Goal: Task Accomplishment & Management: Manage account settings

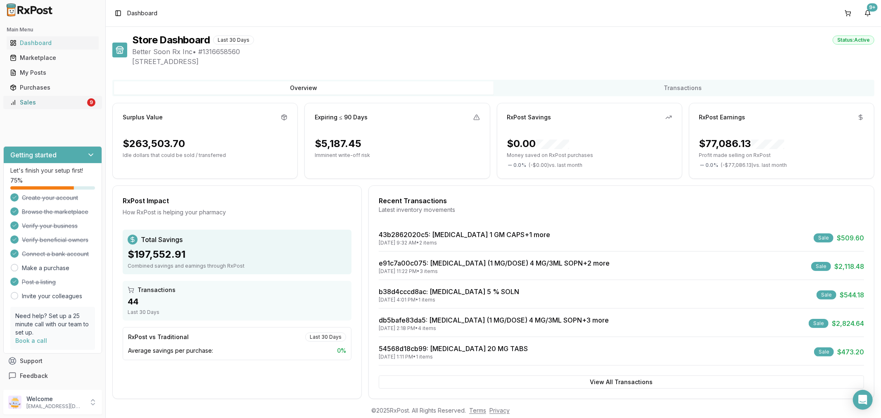
click at [59, 100] on div "Sales" at bounding box center [48, 102] width 76 height 8
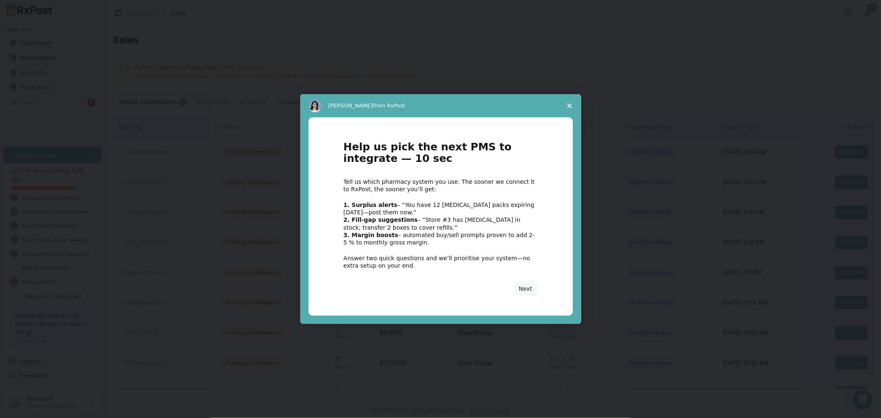
click at [573, 105] on span "Close survey" at bounding box center [569, 105] width 23 height 23
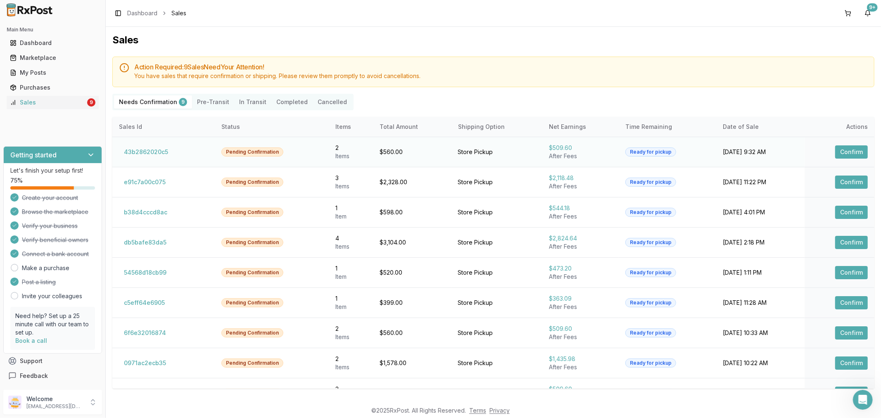
click at [847, 150] on button "Confirm" at bounding box center [851, 151] width 33 height 13
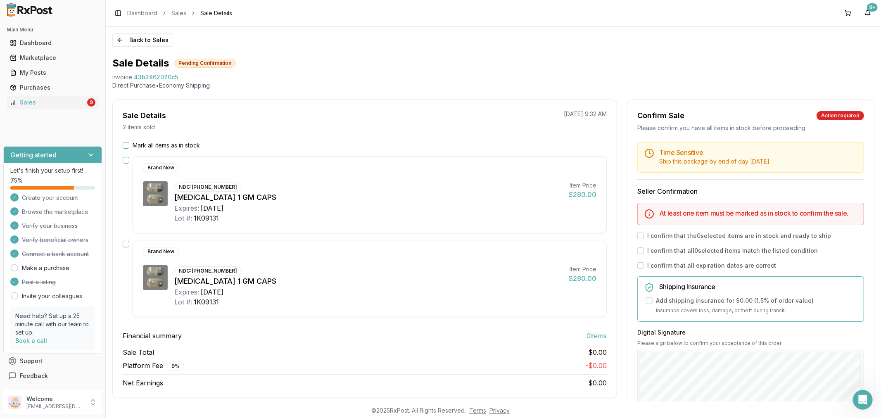
click at [125, 145] on button "Mark all items as in stock" at bounding box center [126, 145] width 7 height 7
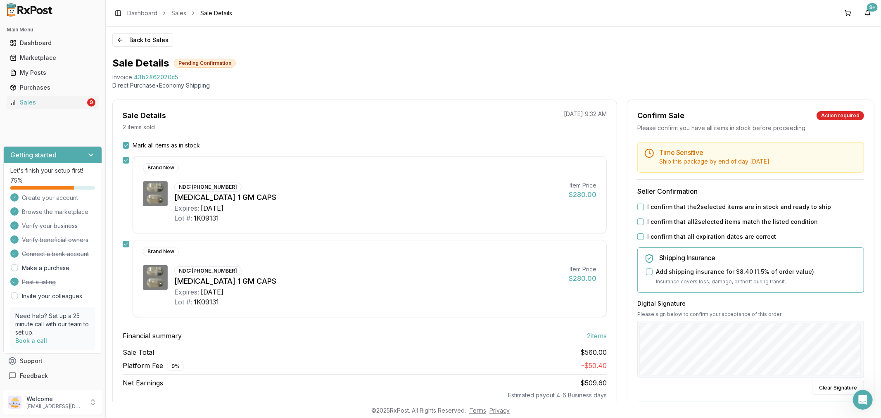
drag, startPoint x: 637, startPoint y: 207, endPoint x: 638, endPoint y: 220, distance: 12.8
click at [637, 213] on div "Time Sensitive Ship this package by end of day Friday, October 10th . Seller Co…" at bounding box center [750, 313] width 247 height 342
click at [638, 222] on button "I confirm that all 2 selected items match the listed condition" at bounding box center [640, 221] width 7 height 7
click at [638, 206] on button "I confirm that the 2 selected items are in stock and ready to ship" at bounding box center [640, 207] width 7 height 7
click at [637, 237] on button "I confirm that all expiration dates are correct" at bounding box center [640, 236] width 7 height 7
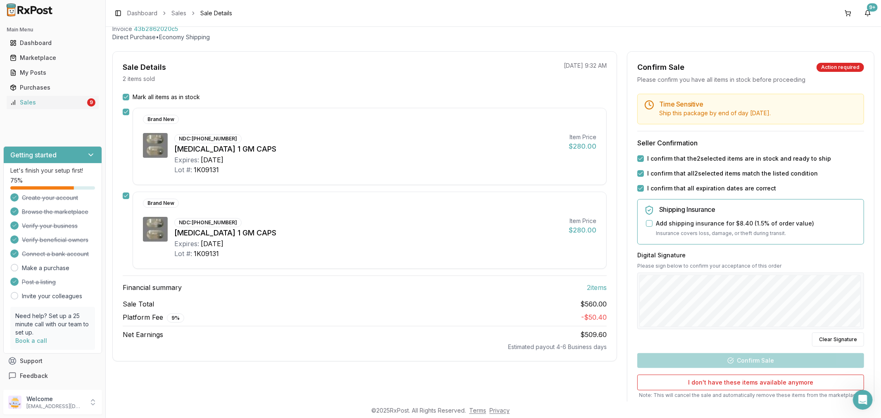
scroll to position [107, 0]
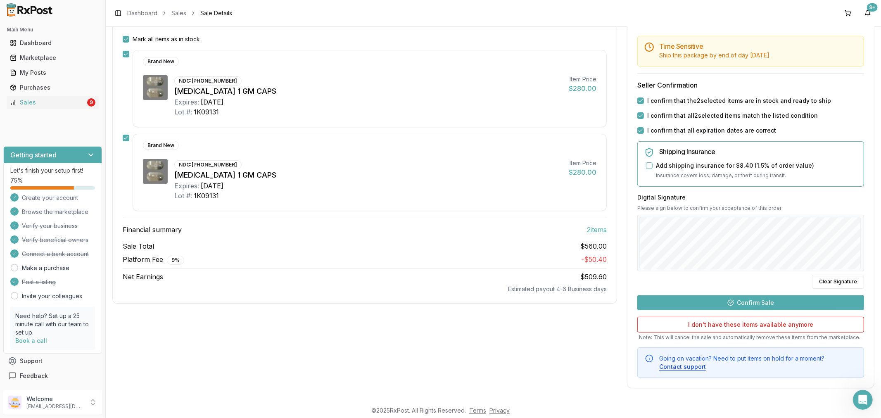
click at [764, 298] on button "Confirm Sale" at bounding box center [750, 302] width 227 height 15
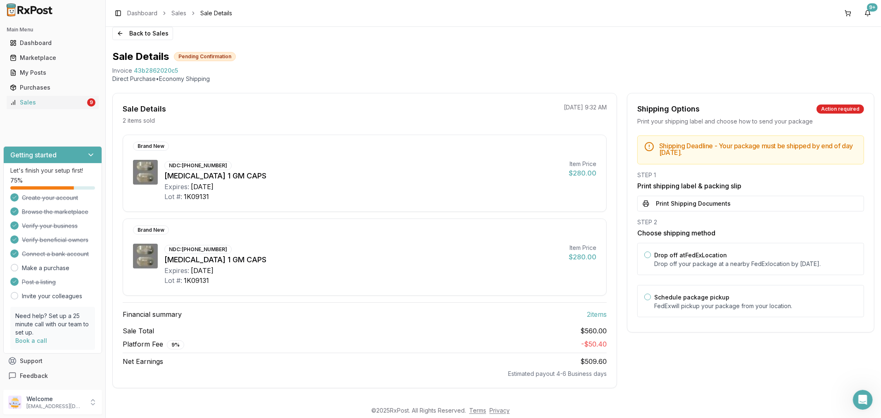
scroll to position [8, 0]
click at [716, 200] on button "Print Shipping Documents" at bounding box center [750, 204] width 227 height 16
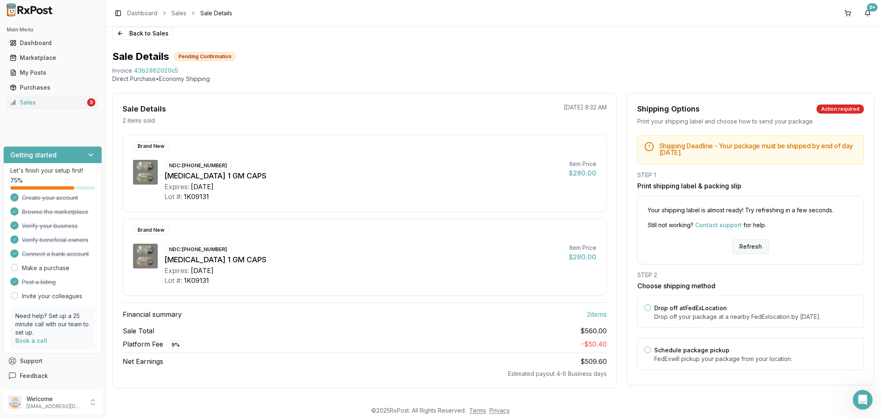
click at [740, 249] on button "Refresh" at bounding box center [750, 246] width 37 height 15
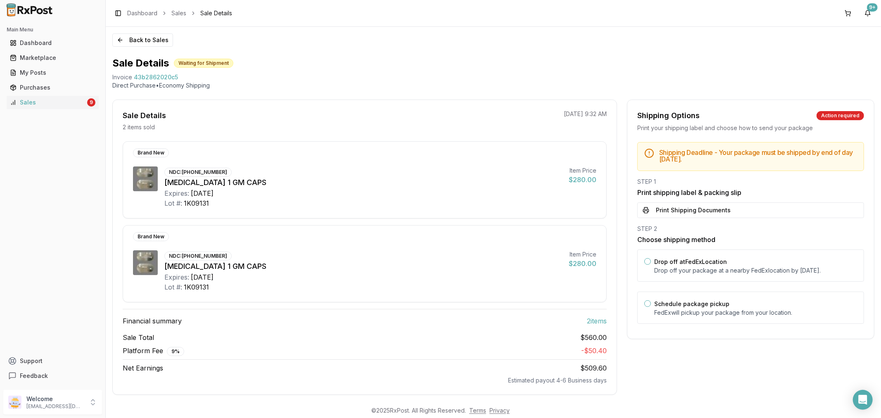
click at [723, 209] on button "Print Shipping Documents" at bounding box center [750, 210] width 227 height 16
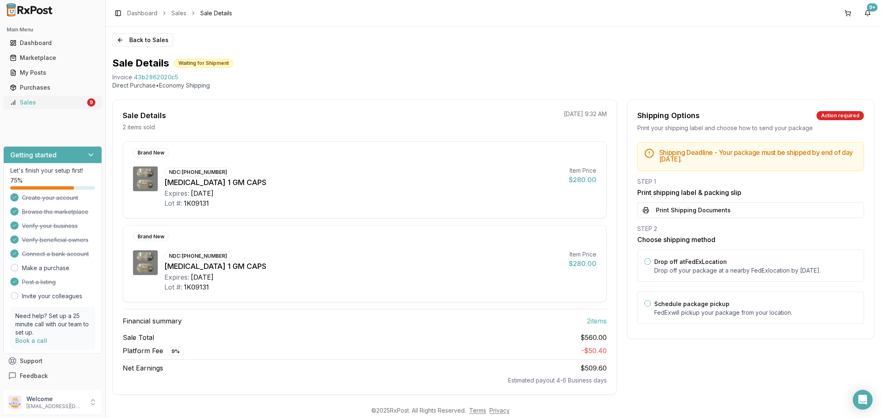
click at [52, 107] on link "Sales 9" at bounding box center [53, 102] width 92 height 15
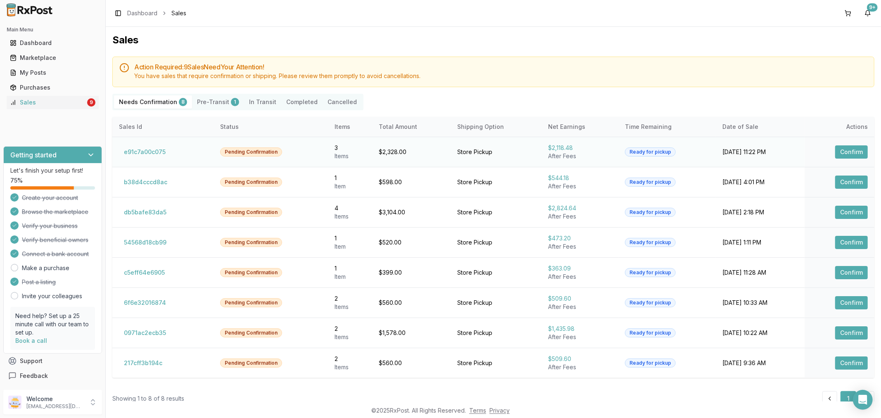
click at [844, 149] on button "Confirm" at bounding box center [851, 151] width 33 height 13
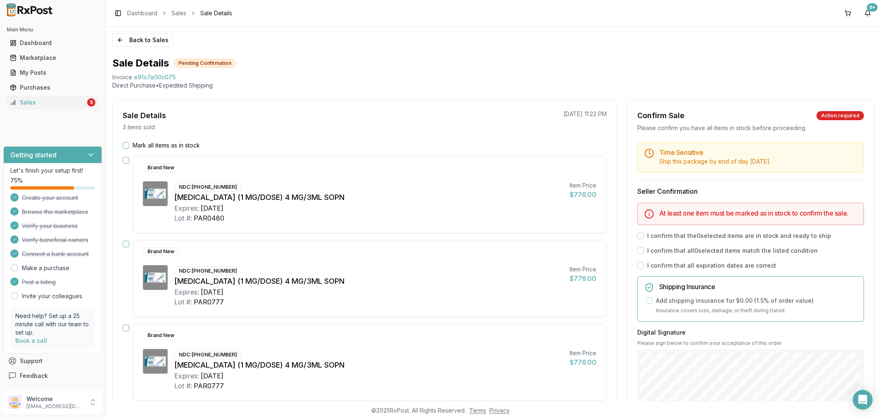
click at [125, 145] on button "Mark all items as in stock" at bounding box center [126, 145] width 7 height 7
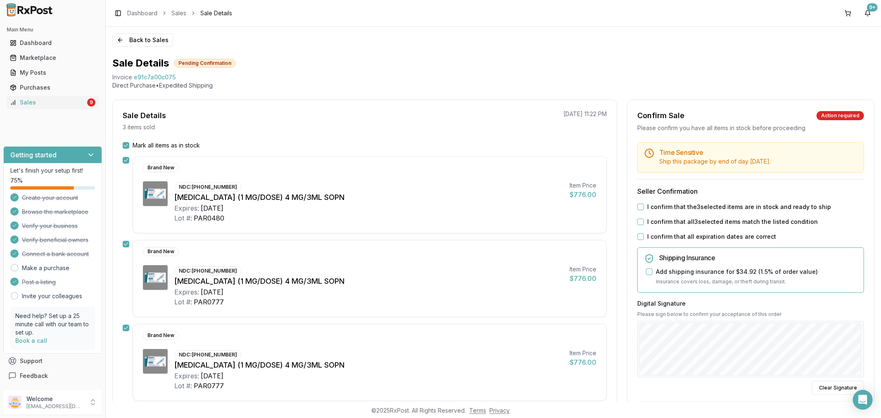
click at [638, 236] on button "I confirm that all expiration dates are correct" at bounding box center [640, 236] width 7 height 7
click at [639, 219] on button "I confirm that all 3 selected items match the listed condition" at bounding box center [640, 221] width 7 height 7
click at [637, 209] on button "I confirm that the 3 selected items are in stock and ready to ship" at bounding box center [640, 207] width 7 height 7
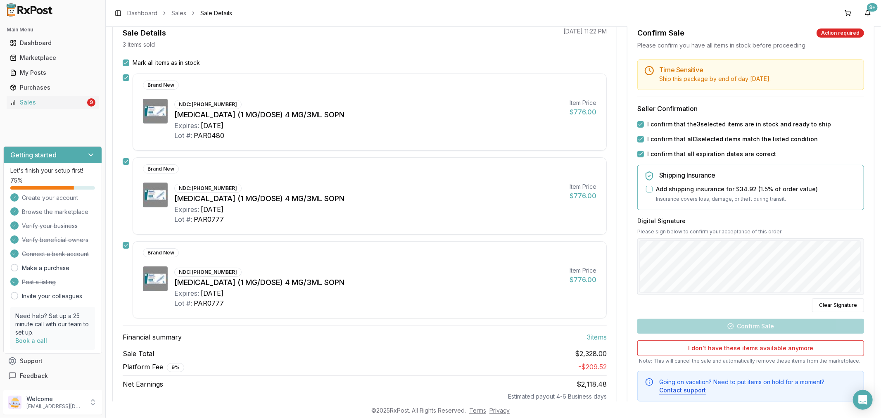
scroll to position [92, 0]
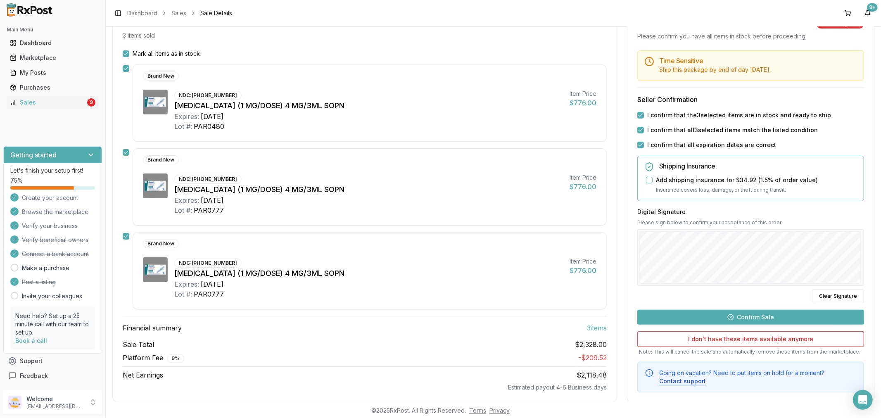
click at [784, 314] on button "Confirm Sale" at bounding box center [750, 317] width 227 height 15
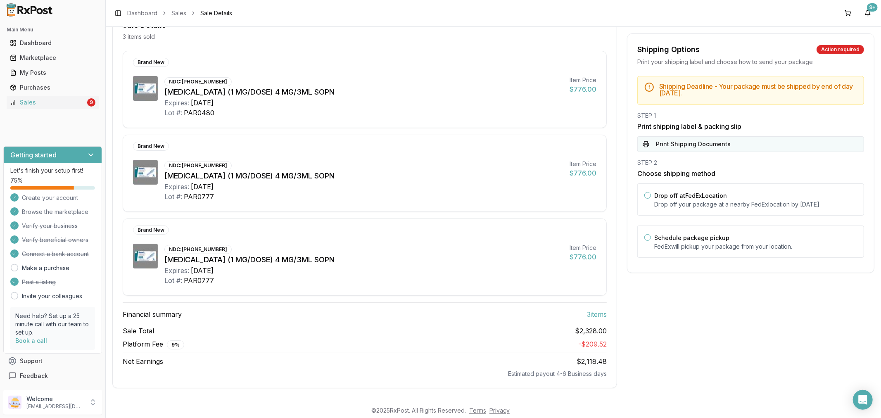
click at [771, 144] on button "Print Shipping Documents" at bounding box center [750, 144] width 227 height 16
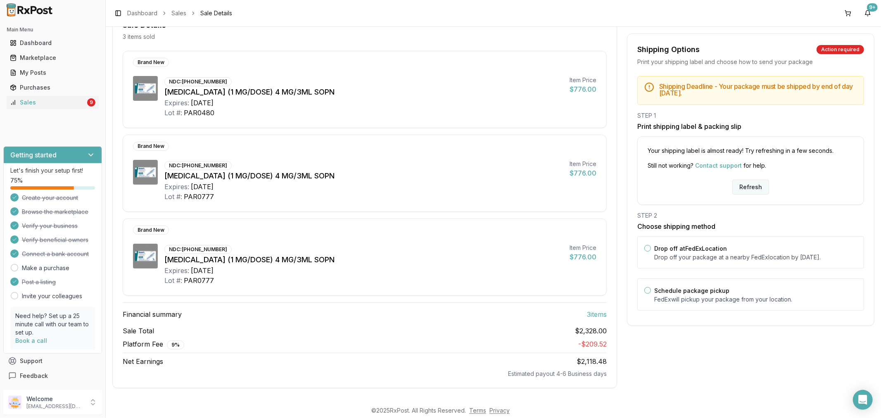
click at [750, 190] on button "Refresh" at bounding box center [750, 187] width 37 height 15
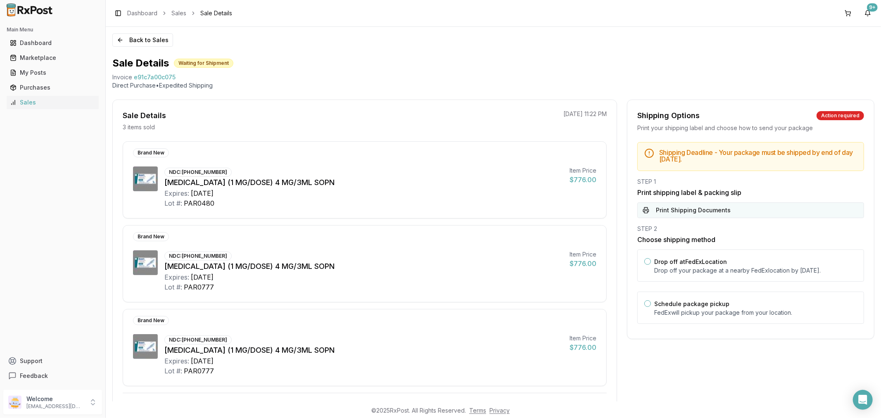
click at [730, 206] on button "Print Shipping Documents" at bounding box center [750, 210] width 227 height 16
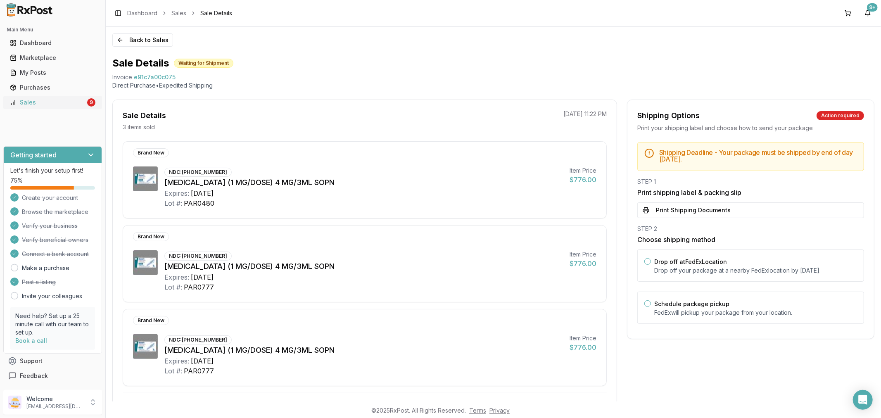
click at [39, 105] on div "Sales" at bounding box center [48, 102] width 76 height 8
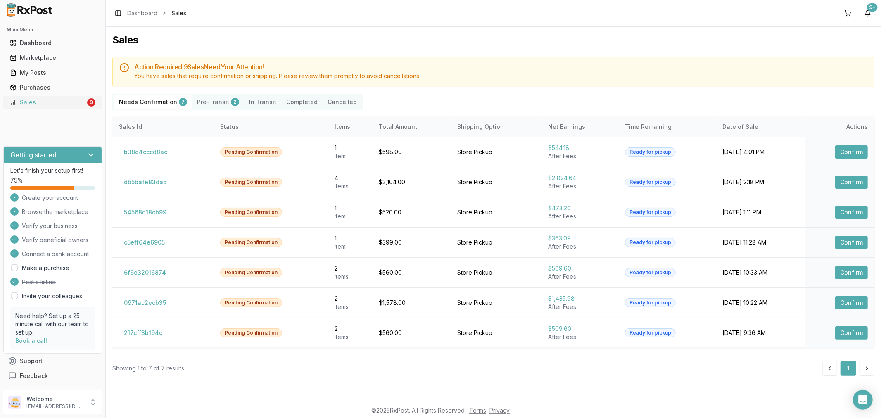
click at [34, 100] on div "Sales" at bounding box center [48, 102] width 76 height 8
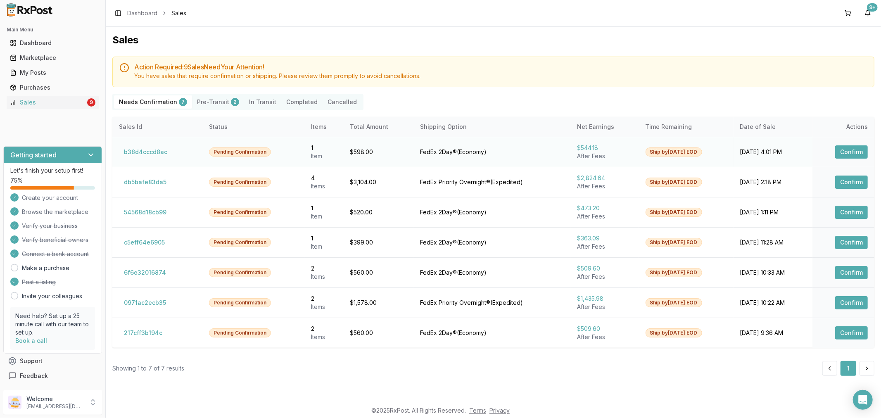
click at [853, 159] on td "Confirm" at bounding box center [843, 152] width 62 height 30
drag, startPoint x: 849, startPoint y: 153, endPoint x: 846, endPoint y: 156, distance: 4.7
click at [846, 156] on button "Confirm" at bounding box center [851, 151] width 33 height 13
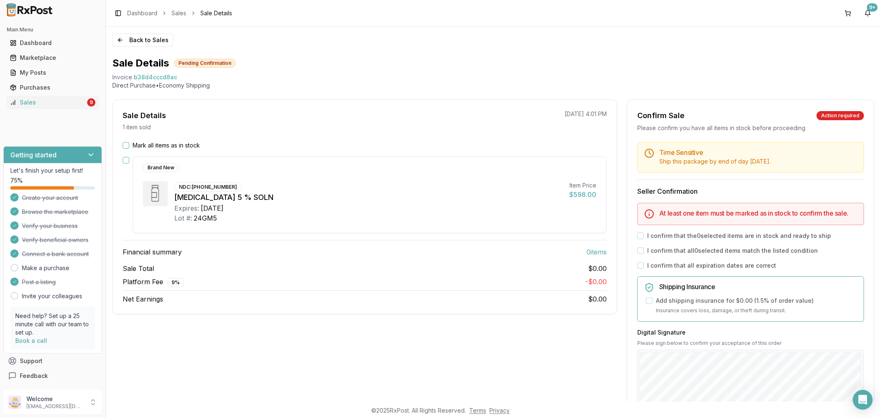
click at [123, 145] on button "Mark all items as in stock" at bounding box center [126, 145] width 7 height 7
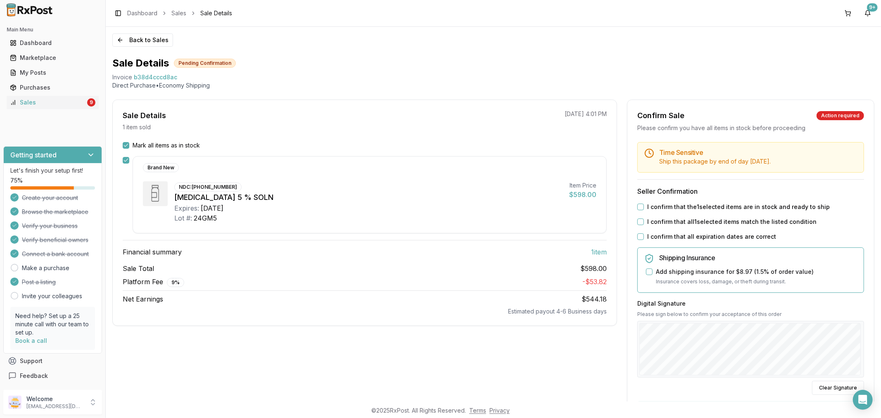
drag, startPoint x: 640, startPoint y: 204, endPoint x: 655, endPoint y: 225, distance: 25.4
click at [645, 208] on div "I confirm that the 1 selected items are in stock and ready to ship" at bounding box center [750, 207] width 227 height 8
click at [640, 208] on button "I confirm that the 1 selected items are in stock and ready to ship" at bounding box center [640, 207] width 7 height 7
drag, startPoint x: 638, startPoint y: 222, endPoint x: 642, endPoint y: 237, distance: 15.7
click at [638, 222] on button "I confirm that all 1 selected items match the listed condition" at bounding box center [640, 221] width 7 height 7
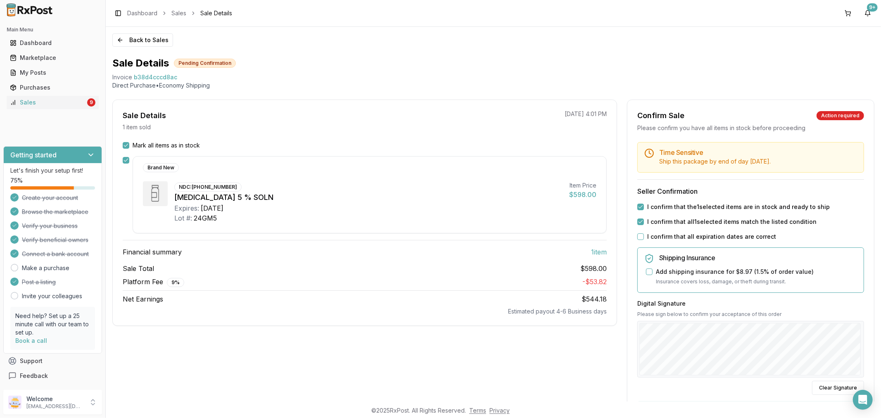
click at [639, 237] on button "I confirm that all expiration dates are correct" at bounding box center [640, 236] width 7 height 7
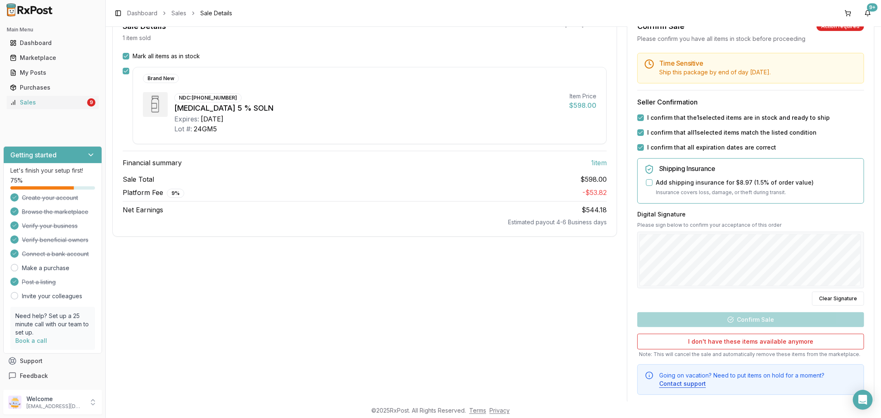
scroll to position [92, 0]
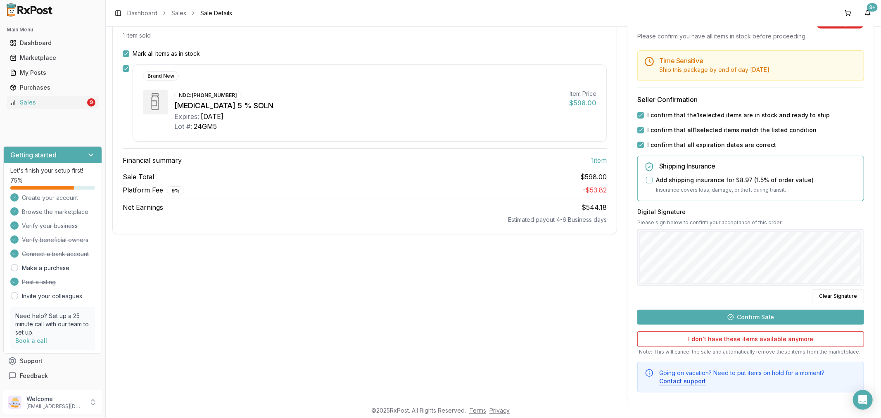
click at [755, 315] on button "Confirm Sale" at bounding box center [750, 317] width 227 height 15
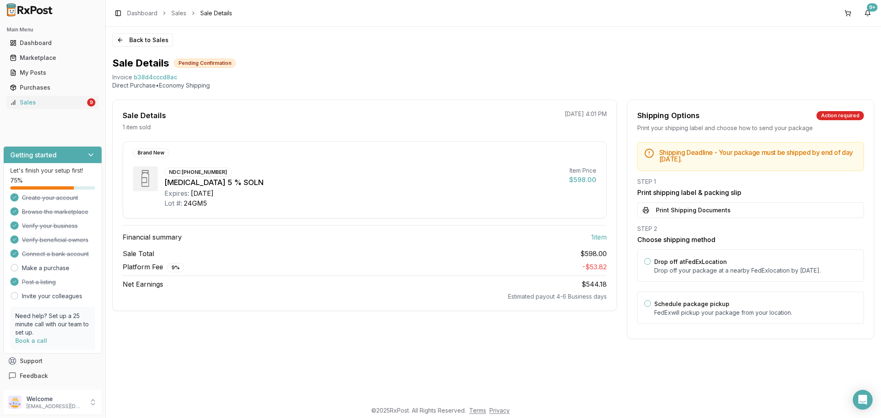
scroll to position [0, 0]
click at [691, 211] on button "Print Shipping Documents" at bounding box center [750, 210] width 227 height 16
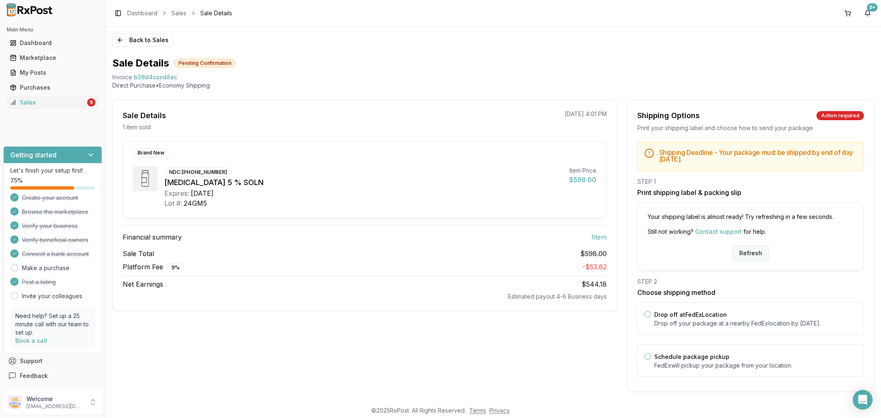
click at [744, 254] on button "Refresh" at bounding box center [750, 253] width 37 height 15
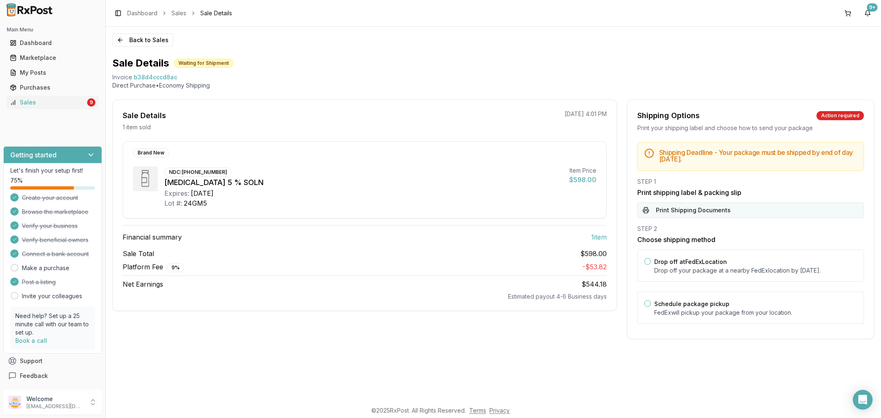
click at [740, 206] on button "Print Shipping Documents" at bounding box center [750, 210] width 227 height 16
click at [50, 102] on div "Sales" at bounding box center [48, 102] width 76 height 8
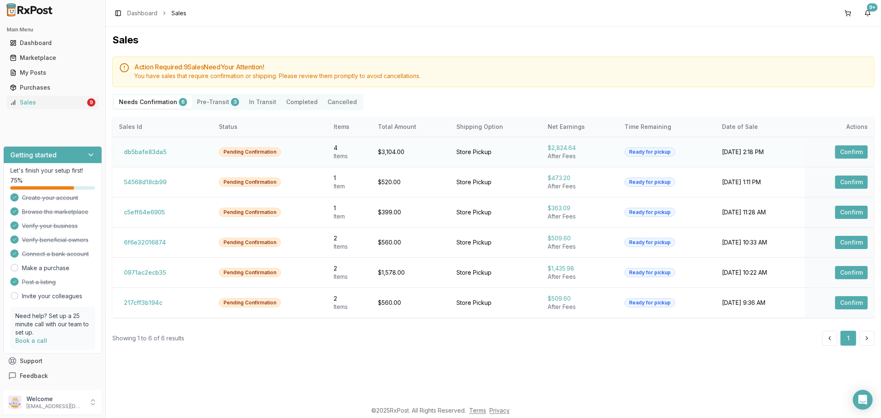
click at [839, 154] on button "Confirm" at bounding box center [851, 151] width 33 height 13
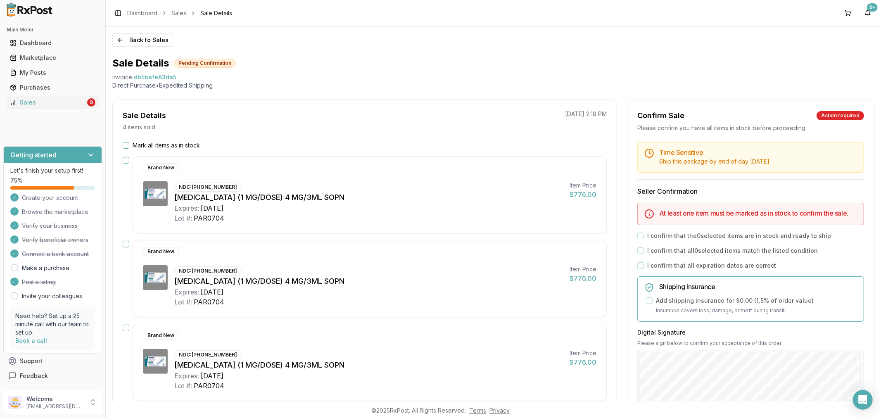
click at [125, 147] on button "Mark all items as in stock" at bounding box center [126, 145] width 7 height 7
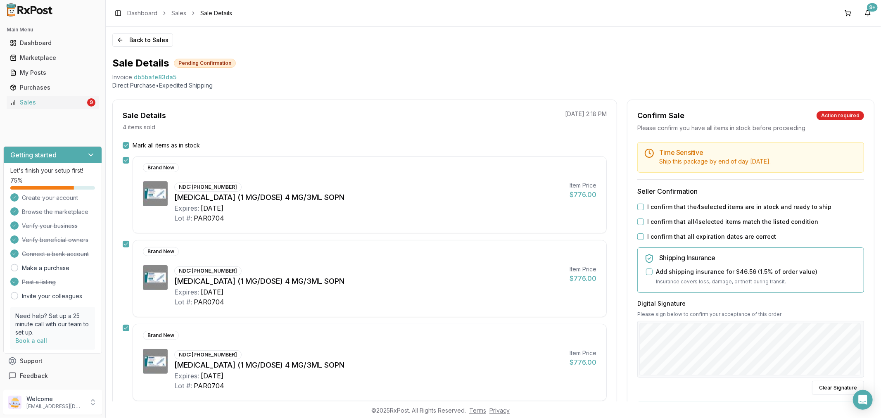
click at [637, 208] on button "I confirm that the 4 selected items are in stock and ready to ship" at bounding box center [640, 207] width 7 height 7
click at [638, 222] on button "I confirm that all 4 selected items match the listed condition" at bounding box center [640, 221] width 7 height 7
click at [638, 237] on button "I confirm that all expiration dates are correct" at bounding box center [640, 236] width 7 height 7
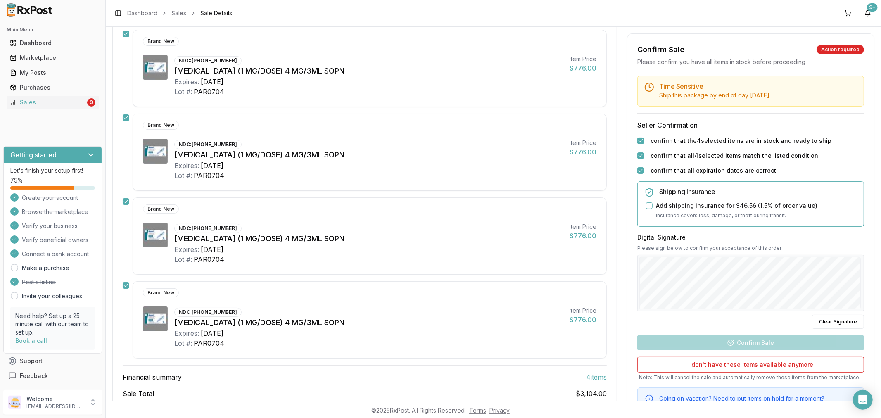
scroll to position [138, 0]
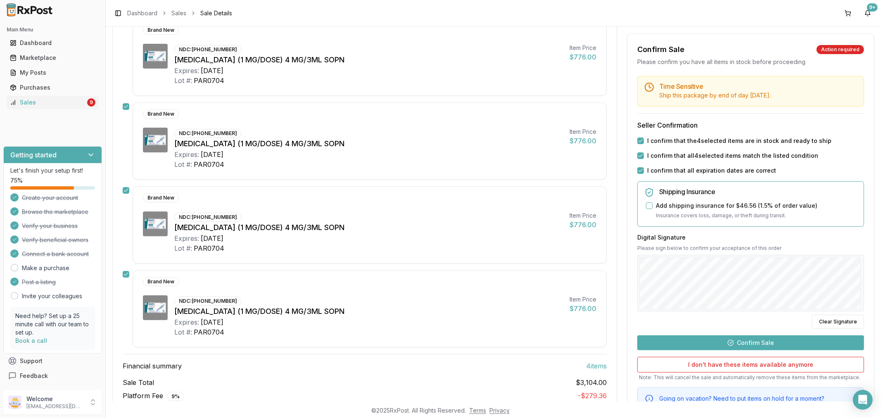
click at [741, 341] on button "Confirm Sale" at bounding box center [750, 342] width 227 height 15
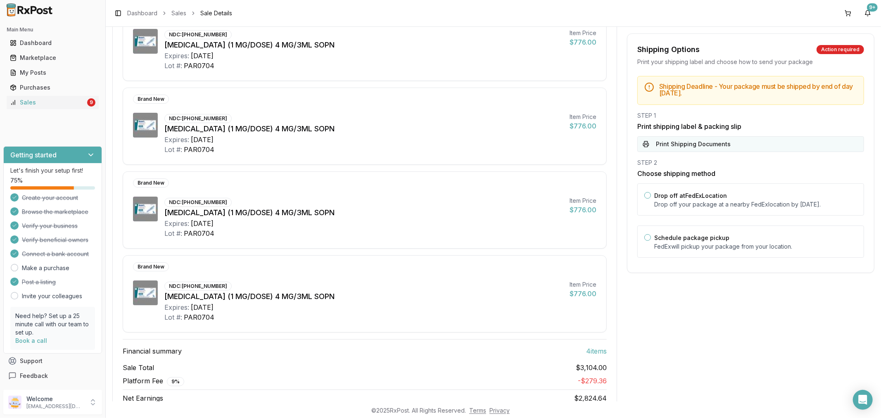
drag, startPoint x: 689, startPoint y: 143, endPoint x: 676, endPoint y: 106, distance: 38.9
click at [684, 139] on button "Print Shipping Documents" at bounding box center [750, 144] width 227 height 16
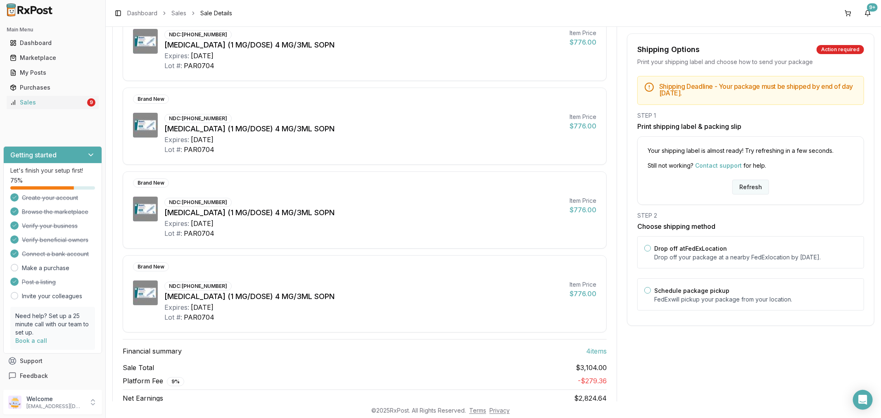
click at [754, 187] on button "Refresh" at bounding box center [750, 187] width 37 height 15
click at [752, 184] on button "Refresh" at bounding box center [750, 187] width 37 height 15
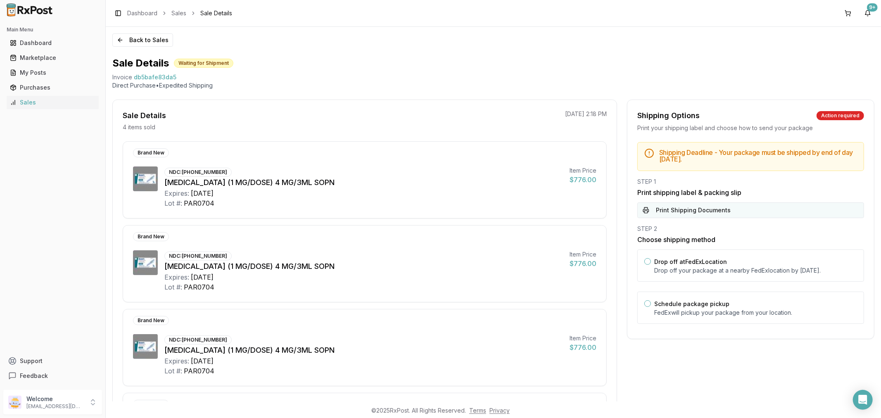
click at [748, 209] on button "Print Shipping Documents" at bounding box center [750, 210] width 227 height 16
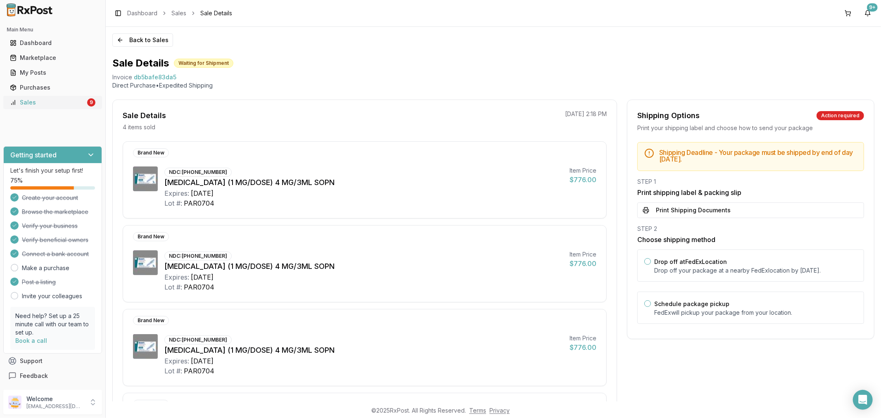
click at [36, 105] on div "Sales" at bounding box center [48, 102] width 76 height 8
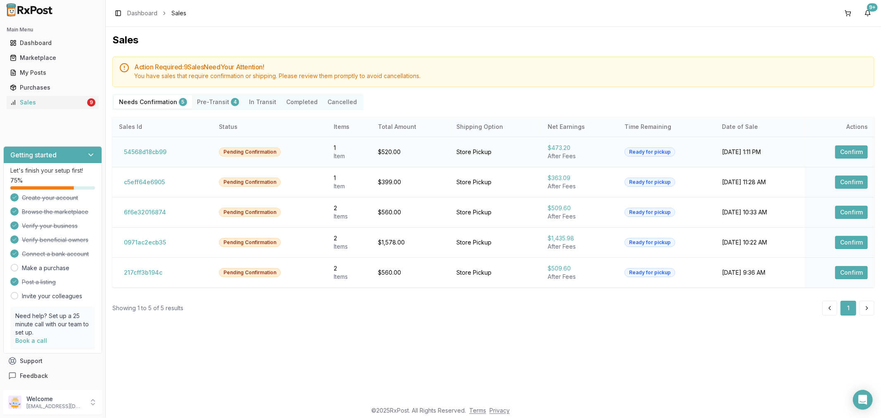
click at [855, 143] on td "Confirm" at bounding box center [839, 152] width 70 height 30
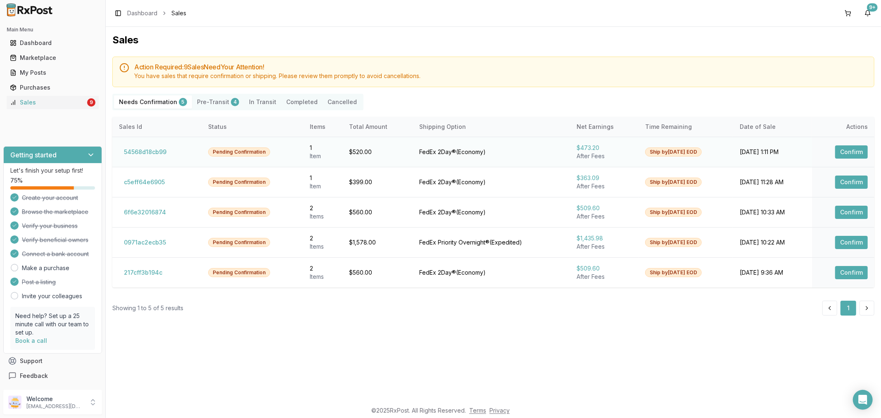
click at [860, 149] on button "Confirm" at bounding box center [851, 151] width 33 height 13
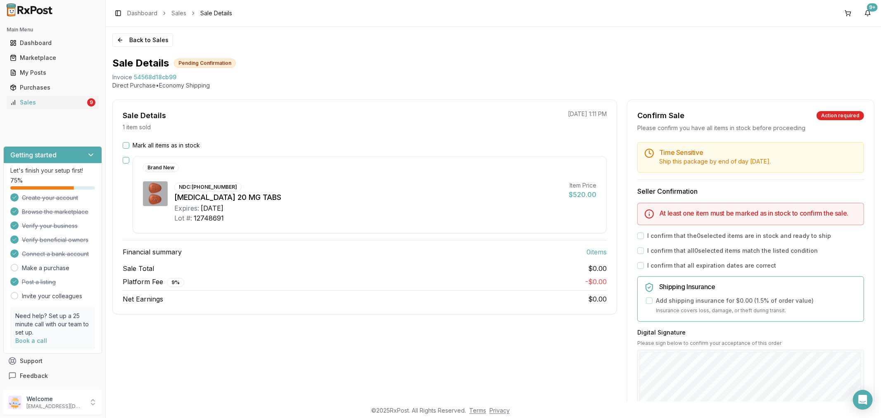
click at [125, 145] on button "Mark all items as in stock" at bounding box center [126, 145] width 7 height 7
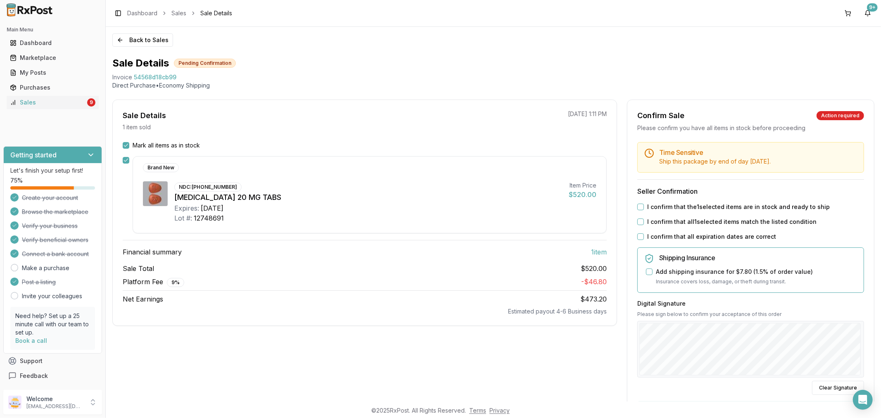
drag, startPoint x: 638, startPoint y: 205, endPoint x: 639, endPoint y: 224, distance: 19.0
click at [638, 207] on button "I confirm that the 1 selected items are in stock and ready to ship" at bounding box center [640, 207] width 7 height 7
click at [637, 222] on button "I confirm that all 1 selected items match the listed condition" at bounding box center [640, 221] width 7 height 7
click at [639, 236] on button "I confirm that all expiration dates are correct" at bounding box center [640, 236] width 7 height 7
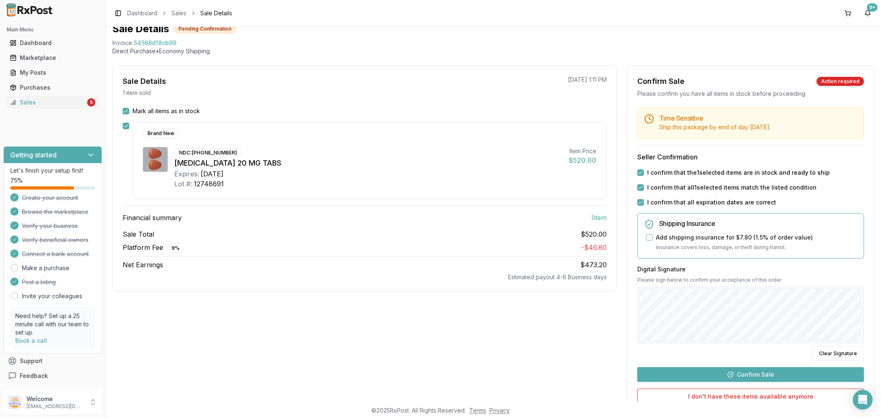
scroll to position [107, 0]
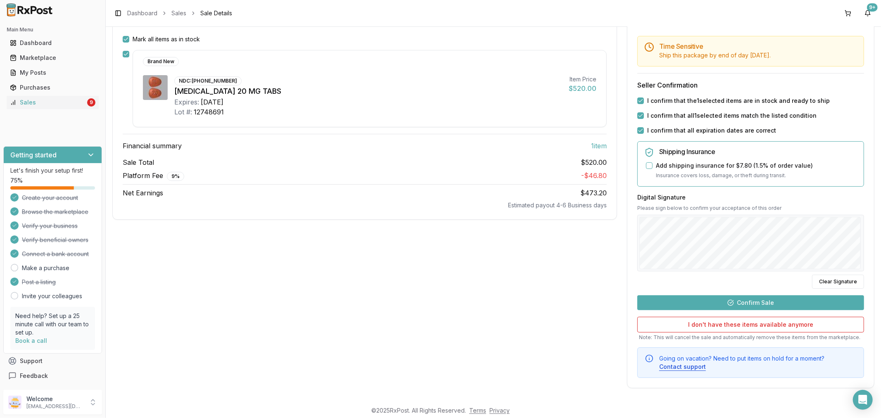
click at [712, 302] on button "Confirm Sale" at bounding box center [750, 302] width 227 height 15
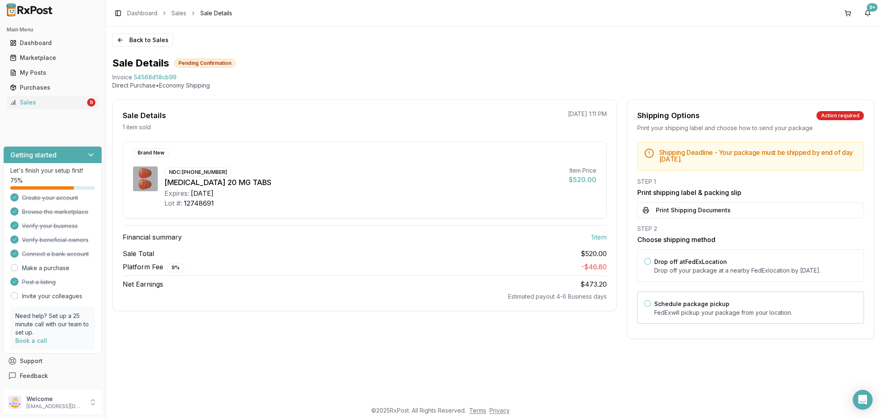
scroll to position [0, 0]
click at [724, 213] on button "Print Shipping Documents" at bounding box center [750, 210] width 227 height 16
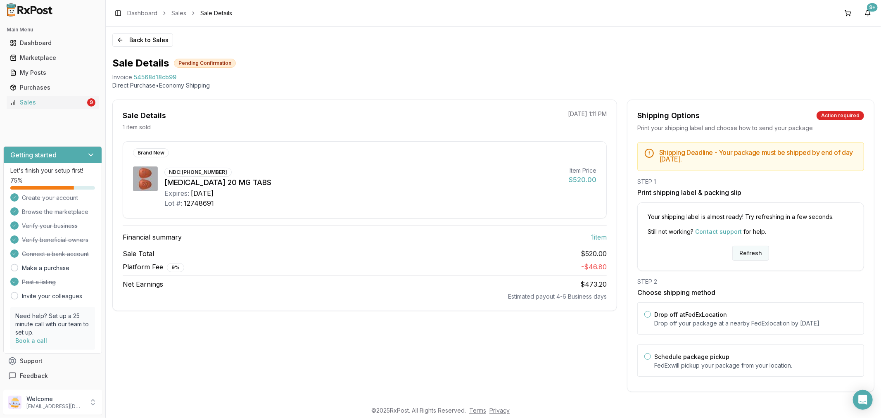
click at [745, 254] on button "Refresh" at bounding box center [750, 253] width 37 height 15
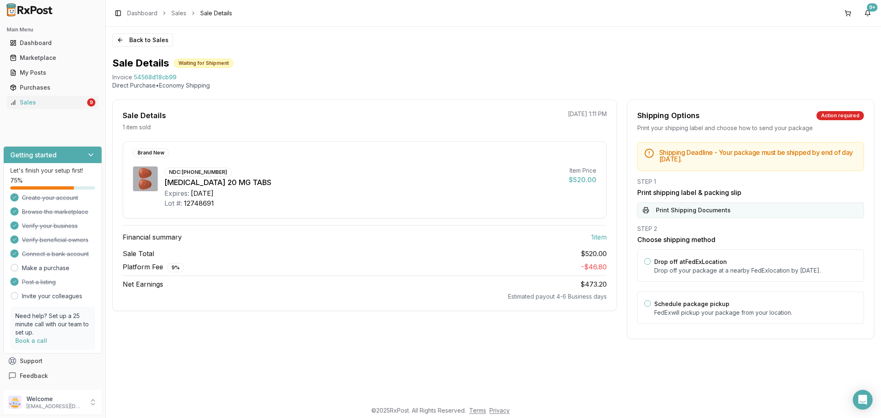
click at [726, 212] on button "Print Shipping Documents" at bounding box center [750, 210] width 227 height 16
click at [62, 104] on div "Sales" at bounding box center [48, 102] width 76 height 8
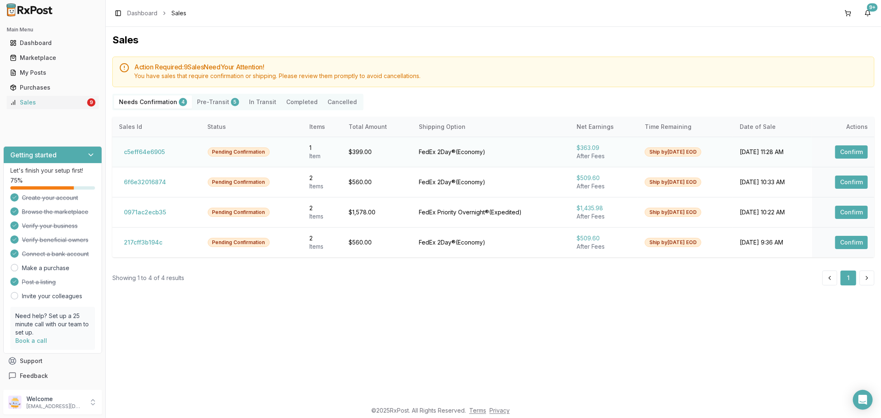
click at [850, 149] on button "Confirm" at bounding box center [851, 151] width 33 height 13
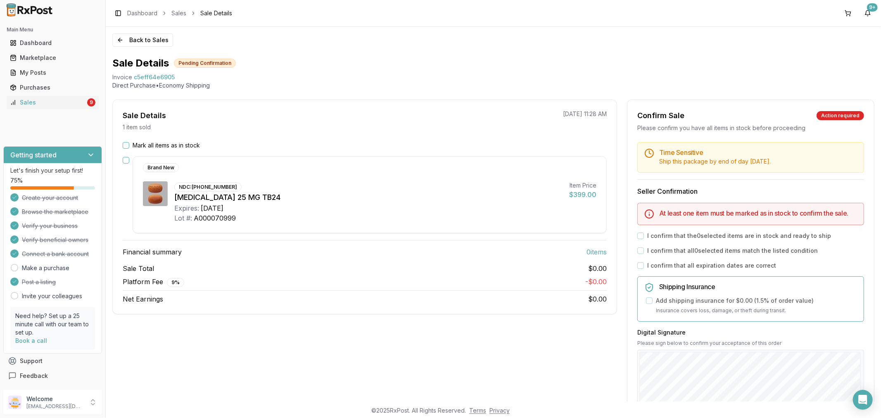
click at [129, 143] on button "Mark all items as in stock" at bounding box center [126, 145] width 7 height 7
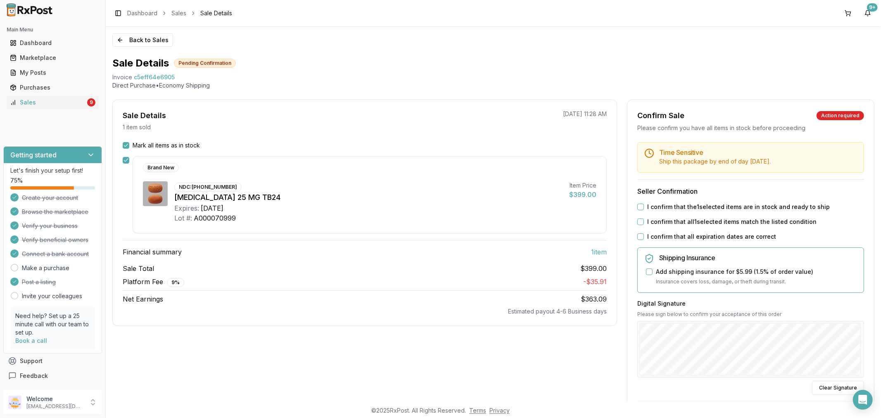
drag, startPoint x: 638, startPoint y: 206, endPoint x: 643, endPoint y: 221, distance: 15.9
click at [638, 207] on button "I confirm that the 1 selected items are in stock and ready to ship" at bounding box center [640, 207] width 7 height 7
click at [637, 222] on button "I confirm that all 1 selected items match the listed condition" at bounding box center [640, 221] width 7 height 7
click at [638, 234] on button "I confirm that all expiration dates are correct" at bounding box center [640, 236] width 7 height 7
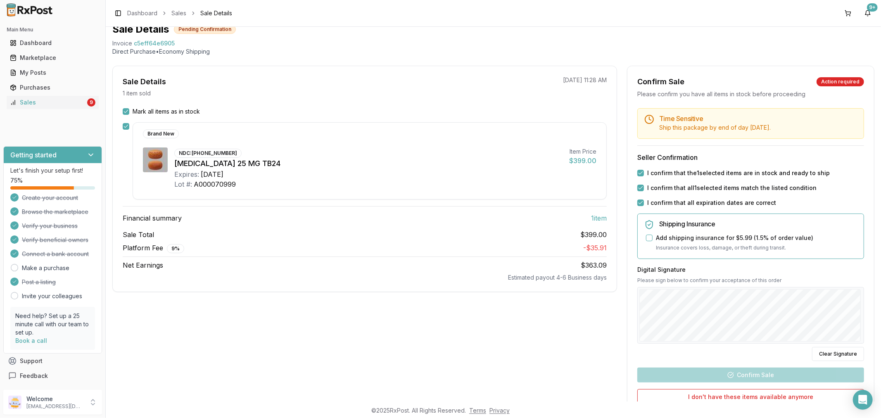
scroll to position [92, 0]
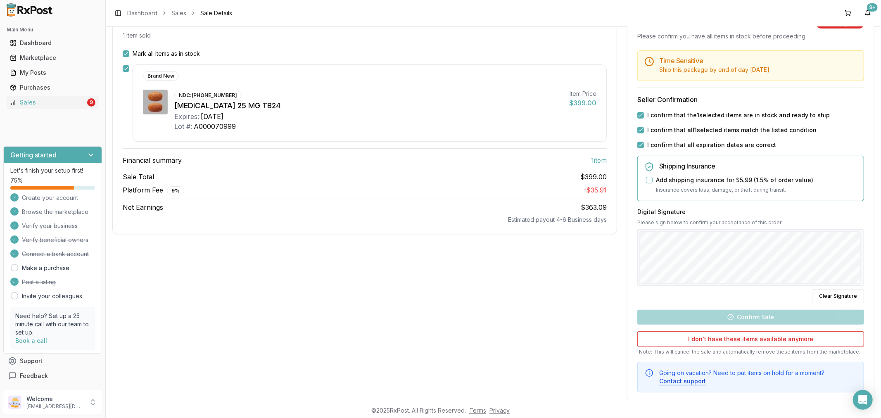
click at [863, 223] on div "Time Sensitive Ship this package by end of day Thursday, October 9th . Seller C…" at bounding box center [750, 221] width 247 height 342
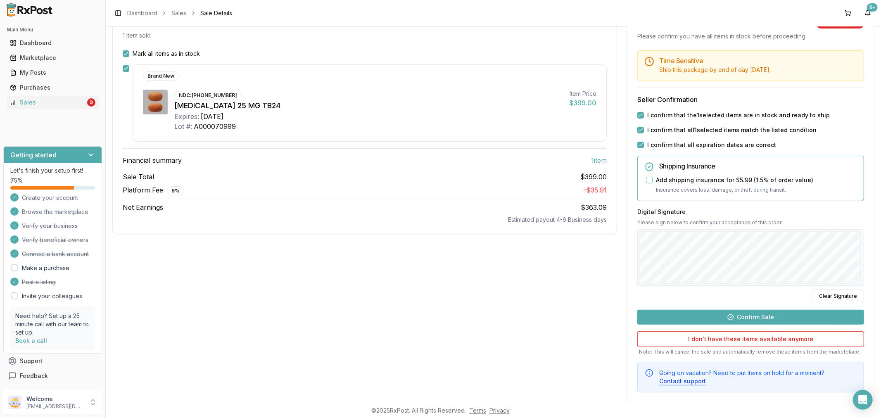
click at [749, 317] on button "Confirm Sale" at bounding box center [750, 317] width 227 height 15
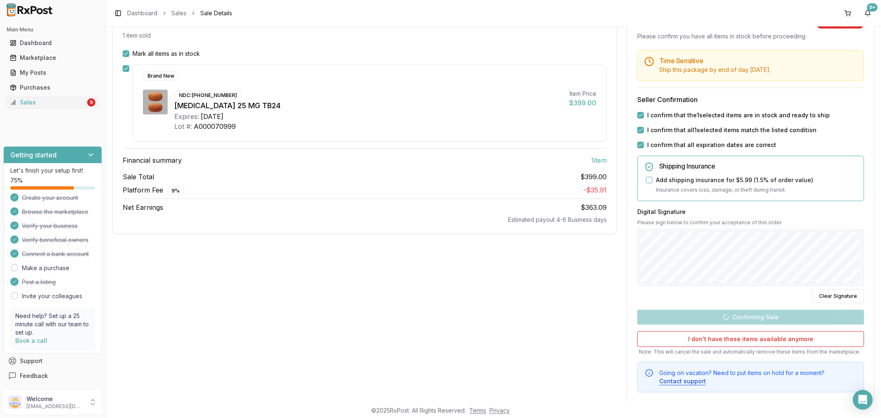
scroll to position [0, 0]
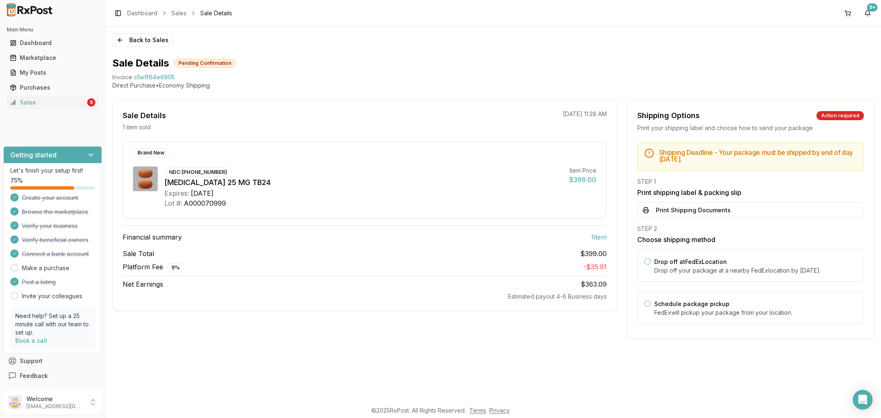
click at [657, 211] on button "Print Shipping Documents" at bounding box center [750, 210] width 227 height 16
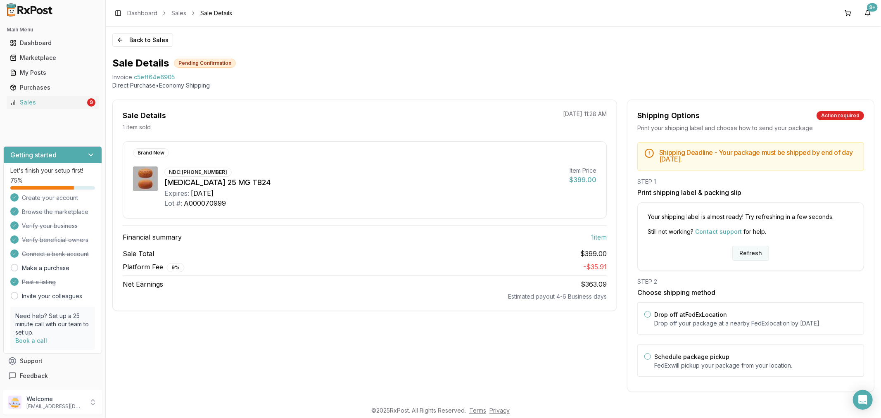
click at [757, 253] on button "Refresh" at bounding box center [750, 253] width 37 height 15
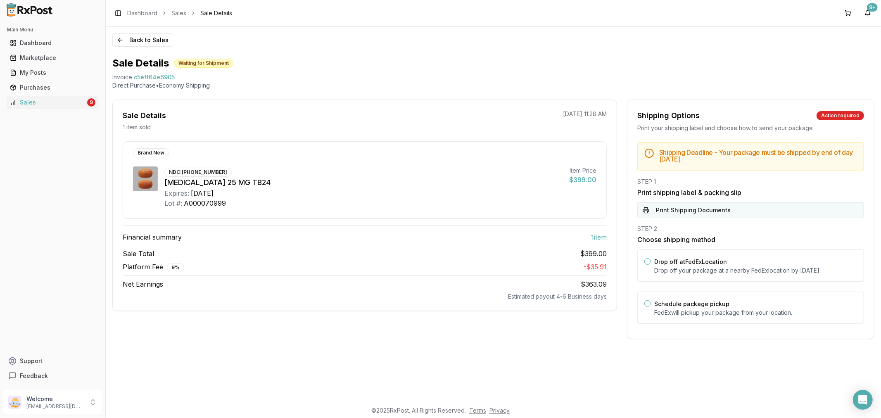
click at [746, 211] on button "Print Shipping Documents" at bounding box center [750, 210] width 227 height 16
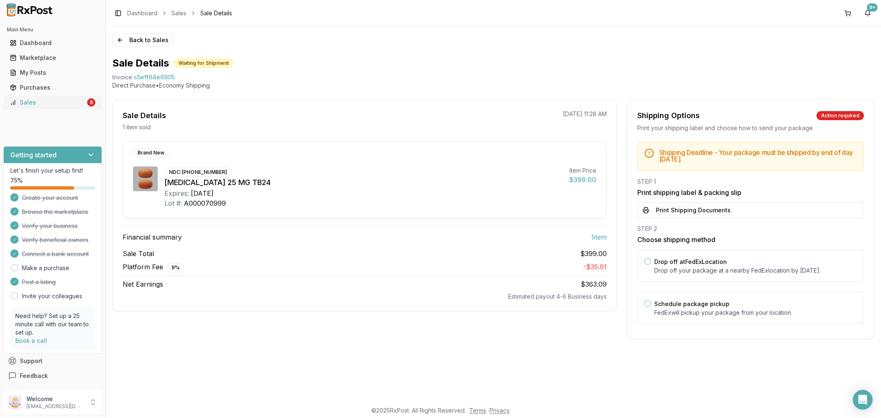
click at [54, 97] on link "Sales 9" at bounding box center [53, 102] width 92 height 15
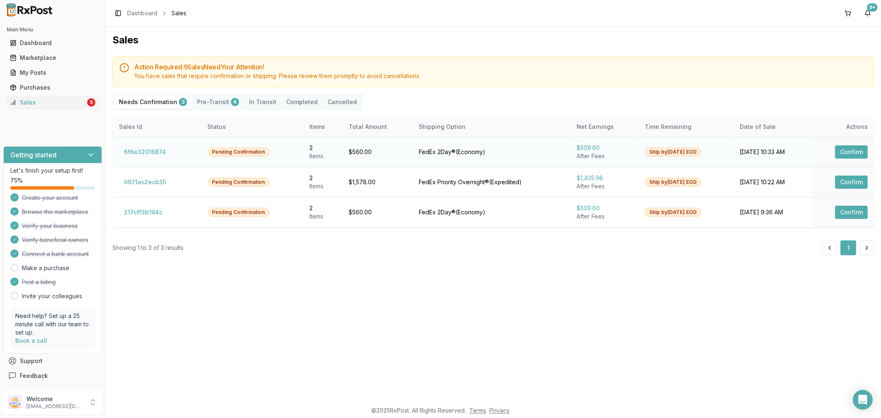
click at [847, 149] on button "Confirm" at bounding box center [851, 151] width 33 height 13
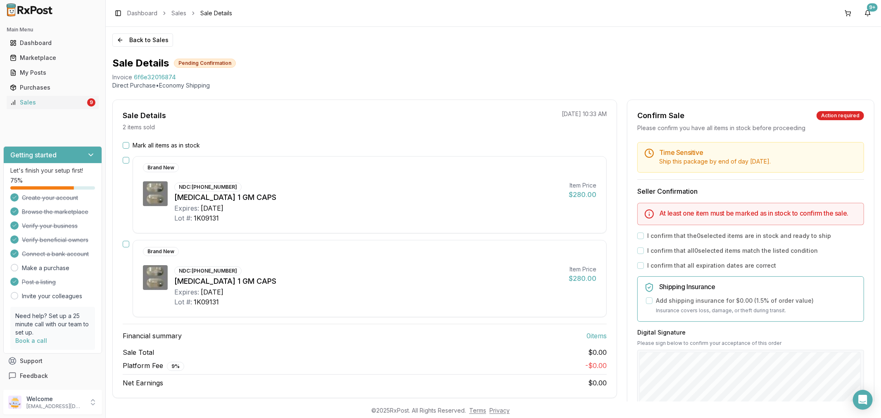
click at [124, 145] on button "Mark all items as in stock" at bounding box center [126, 145] width 7 height 7
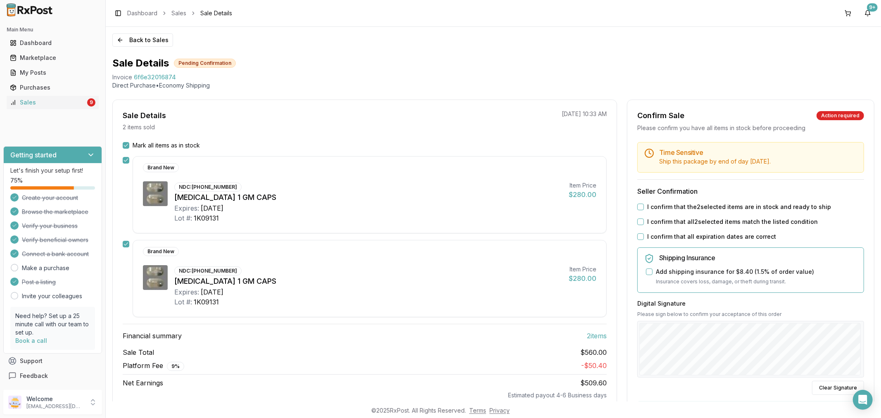
drag, startPoint x: 638, startPoint y: 206, endPoint x: 639, endPoint y: 220, distance: 14.1
click at [638, 208] on button "I confirm that the 2 selected items are in stock and ready to ship" at bounding box center [640, 207] width 7 height 7
click at [639, 220] on button "I confirm that all 2 selected items match the listed condition" at bounding box center [640, 221] width 7 height 7
click at [637, 237] on button "I confirm that all expiration dates are correct" at bounding box center [640, 236] width 7 height 7
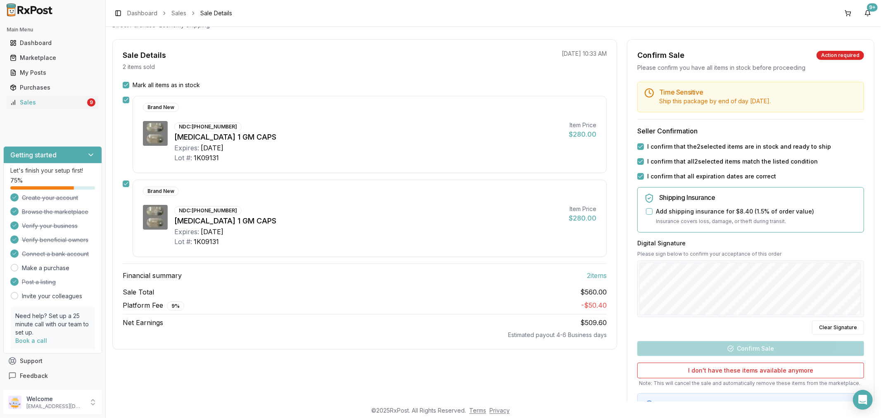
scroll to position [107, 0]
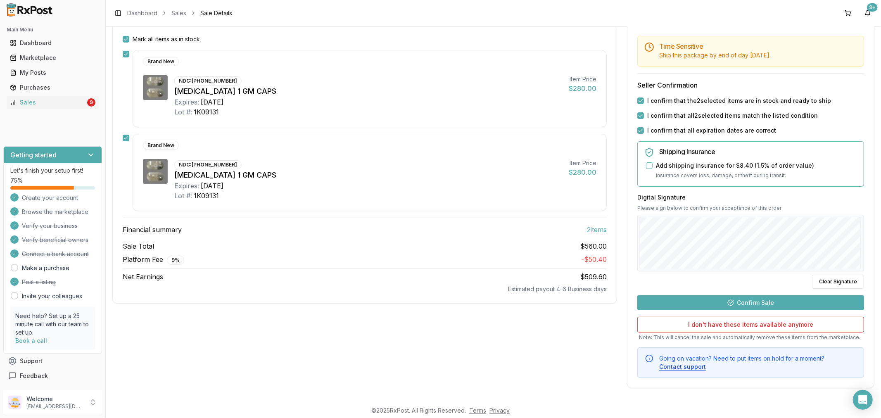
click at [750, 304] on button "Confirm Sale" at bounding box center [750, 302] width 227 height 15
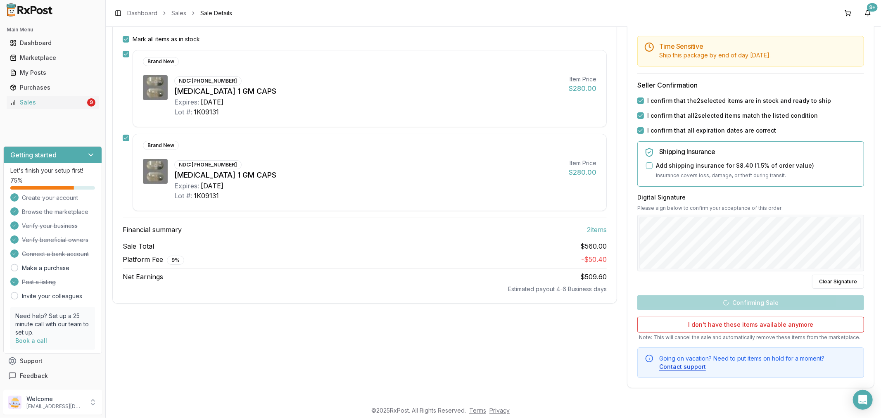
scroll to position [8, 0]
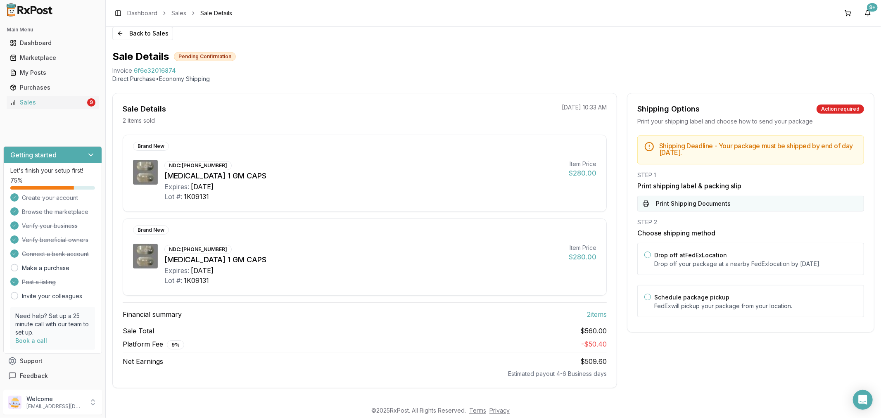
click at [678, 197] on button "Print Shipping Documents" at bounding box center [750, 204] width 227 height 16
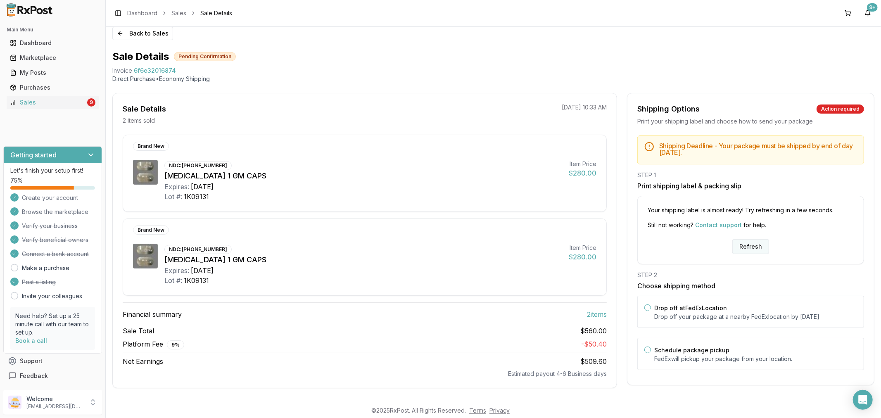
click at [744, 244] on button "Refresh" at bounding box center [750, 246] width 37 height 15
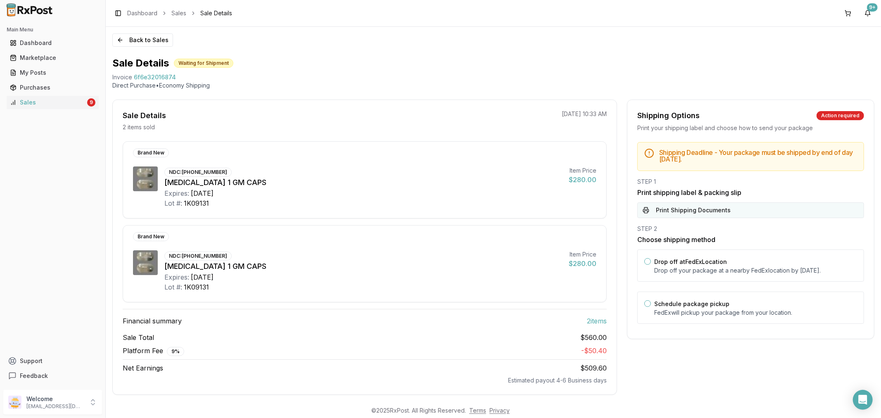
click at [702, 211] on button "Print Shipping Documents" at bounding box center [750, 210] width 227 height 16
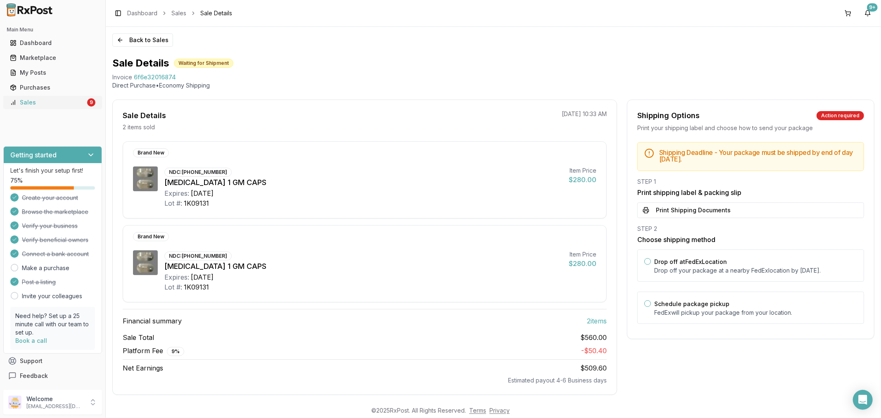
click at [47, 106] on div "Sales" at bounding box center [48, 102] width 76 height 8
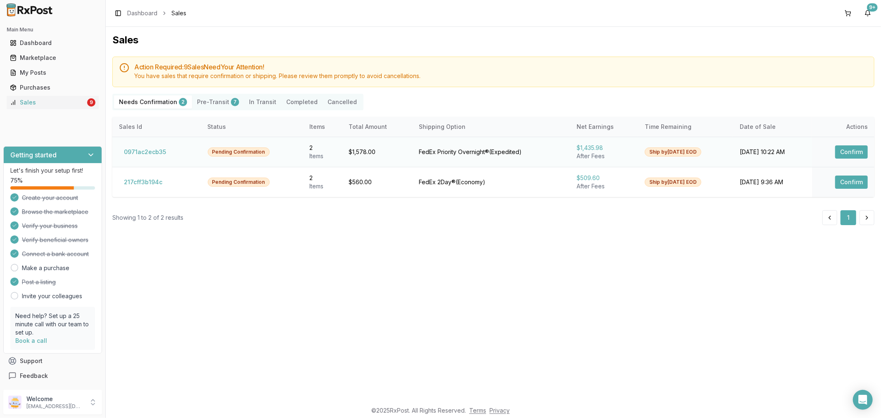
click at [855, 153] on button "Confirm" at bounding box center [851, 151] width 33 height 13
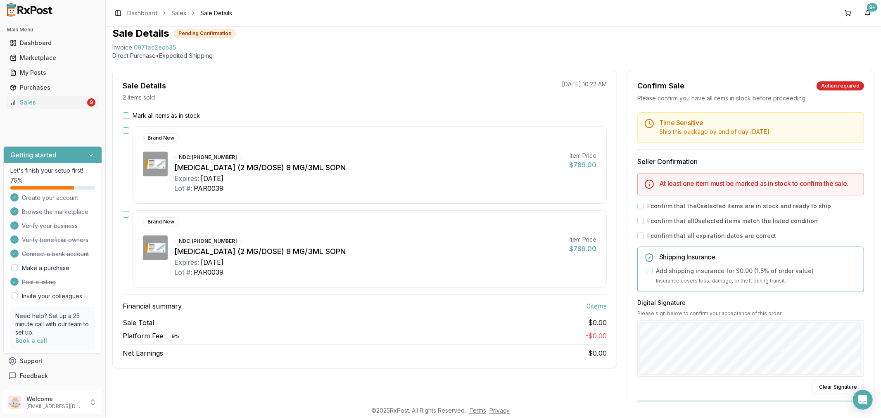
scroll to position [46, 0]
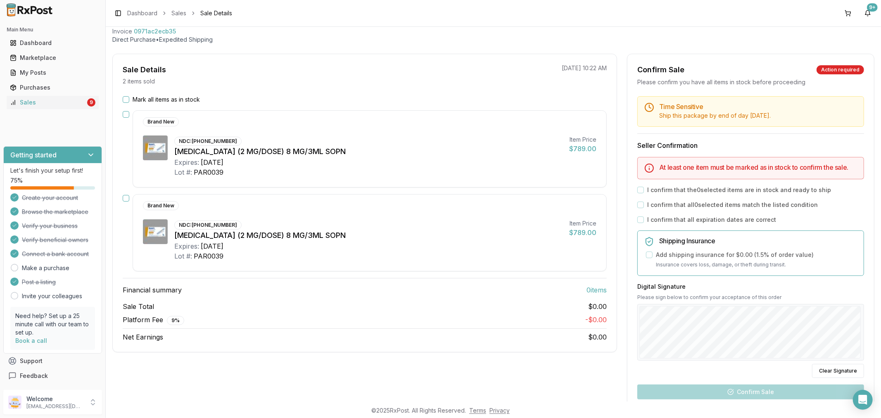
click at [125, 98] on button "Mark all items as in stock" at bounding box center [126, 99] width 7 height 7
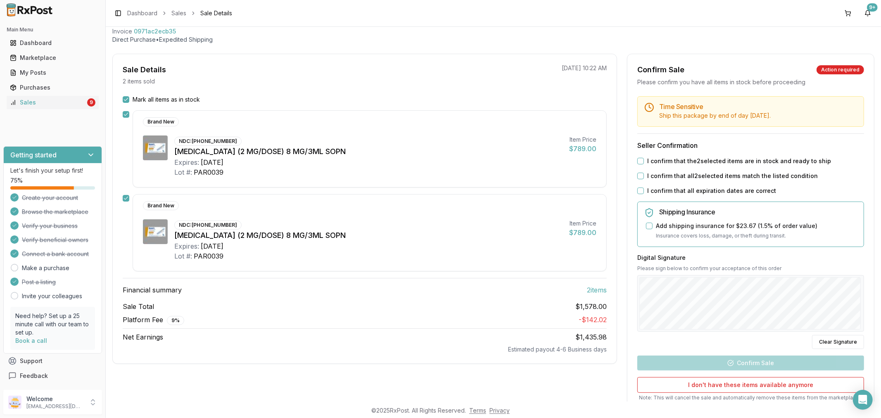
click at [639, 190] on button "I confirm that all expiration dates are correct" at bounding box center [640, 190] width 7 height 7
click at [638, 174] on button "I confirm that all 2 selected items match the listed condition" at bounding box center [640, 176] width 7 height 7
click at [637, 161] on button "I confirm that the 2 selected items are in stock and ready to ship" at bounding box center [640, 161] width 7 height 7
click at [772, 362] on button "Confirm Sale" at bounding box center [750, 363] width 227 height 15
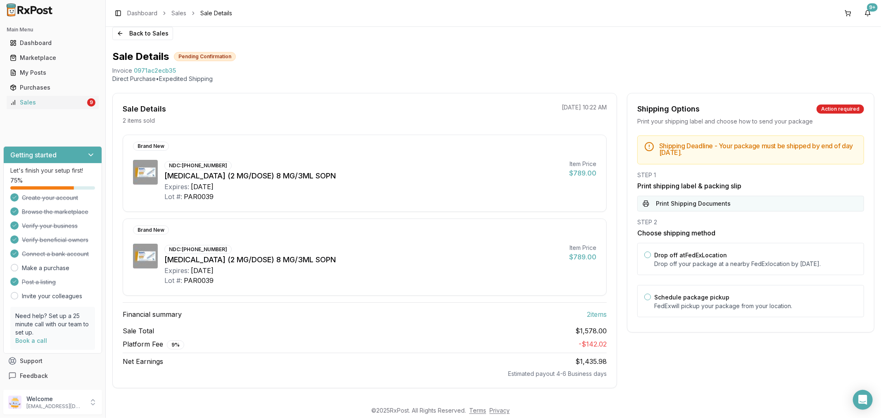
click at [715, 199] on button "Print Shipping Documents" at bounding box center [750, 204] width 227 height 16
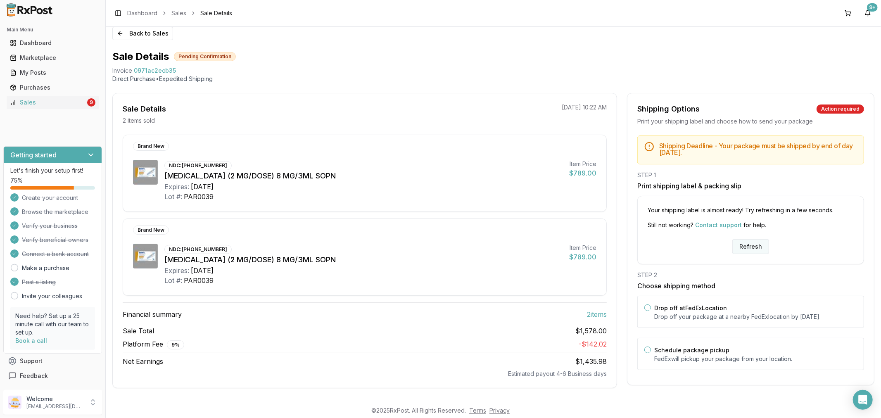
click at [750, 244] on button "Refresh" at bounding box center [750, 246] width 37 height 15
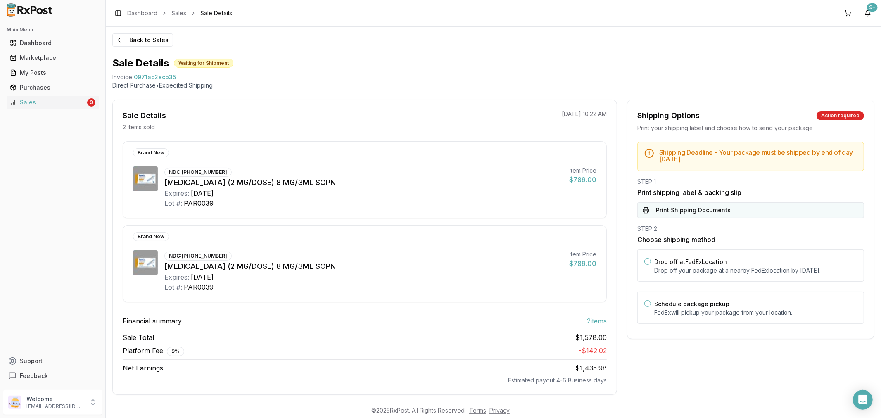
click at [732, 205] on button "Print Shipping Documents" at bounding box center [750, 210] width 227 height 16
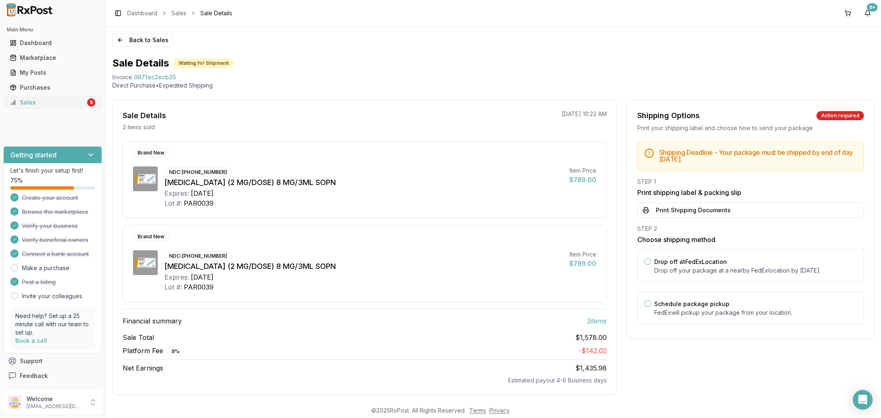
click at [53, 101] on div "Sales" at bounding box center [48, 102] width 76 height 8
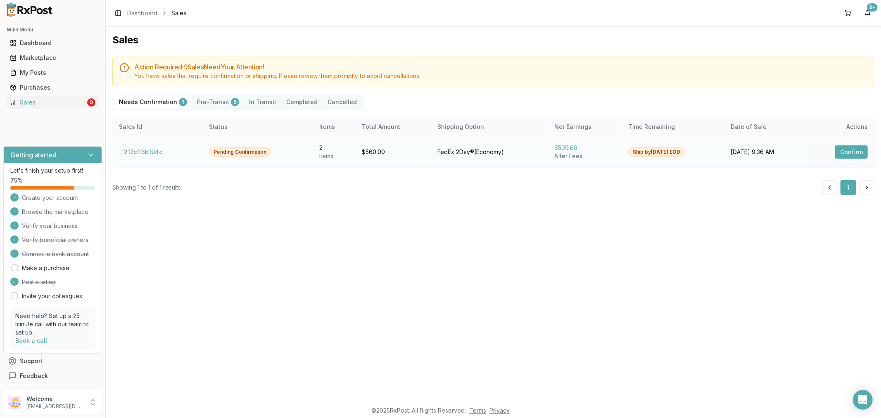
click at [847, 151] on button "Confirm" at bounding box center [851, 151] width 33 height 13
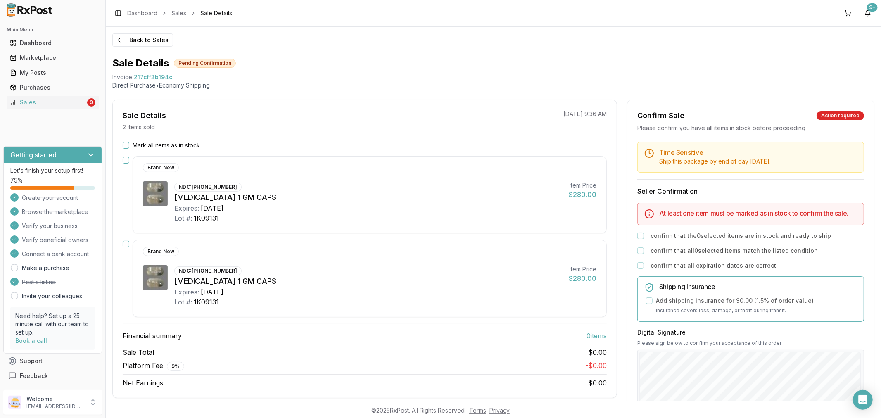
drag, startPoint x: 124, startPoint y: 145, endPoint x: 149, endPoint y: 176, distance: 40.3
click at [125, 145] on button "Mark all items as in stock" at bounding box center [126, 145] width 7 height 7
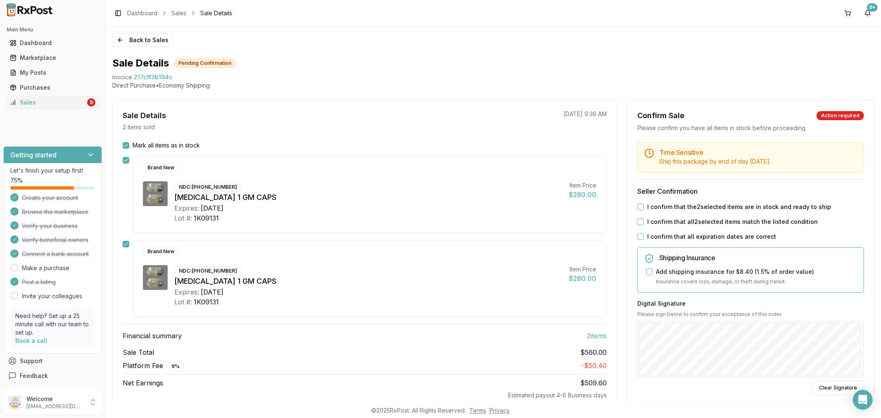
click at [639, 205] on button "I confirm that the 2 selected items are in stock and ready to ship" at bounding box center [640, 207] width 7 height 7
click at [639, 218] on div "I confirm that all 2 selected items match the listed condition" at bounding box center [750, 222] width 227 height 8
drag, startPoint x: 637, startPoint y: 222, endPoint x: 639, endPoint y: 239, distance: 17.0
click at [638, 225] on div "I confirm that all 2 selected items match the listed condition" at bounding box center [750, 222] width 227 height 8
click at [640, 221] on button "I confirm that all 2 selected items match the listed condition" at bounding box center [640, 221] width 7 height 7
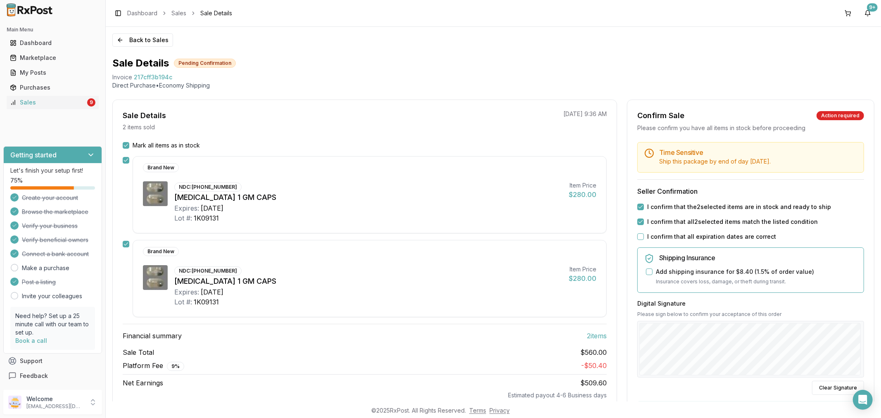
click at [637, 236] on button "I confirm that all expiration dates are correct" at bounding box center [640, 236] width 7 height 7
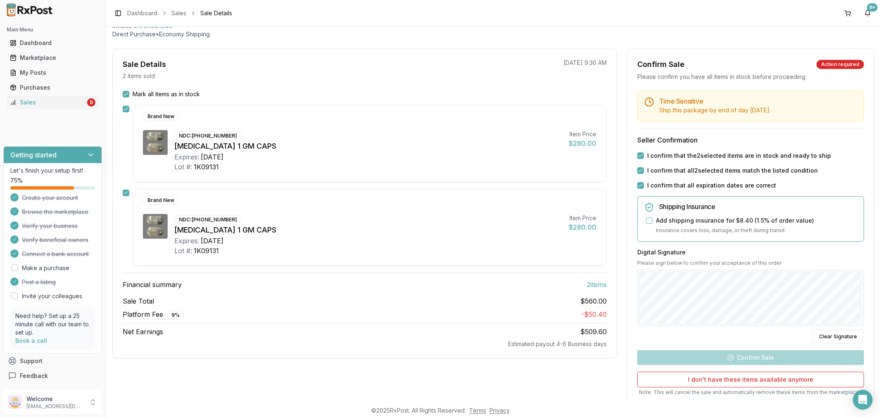
scroll to position [107, 0]
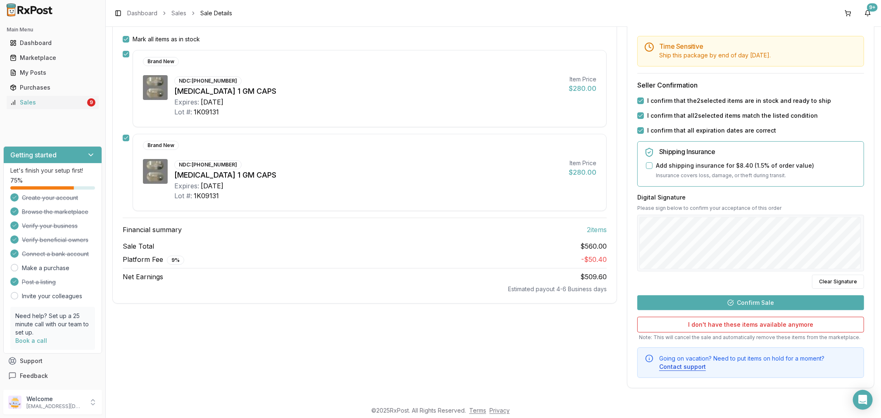
click at [754, 300] on button "Confirm Sale" at bounding box center [750, 302] width 227 height 15
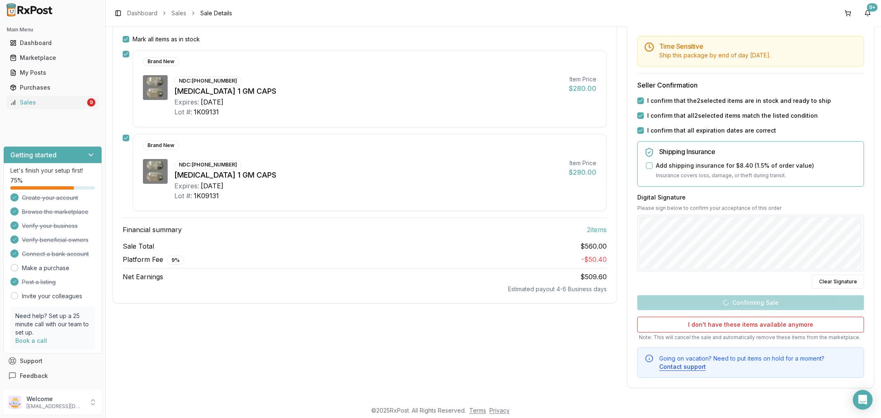
scroll to position [8, 0]
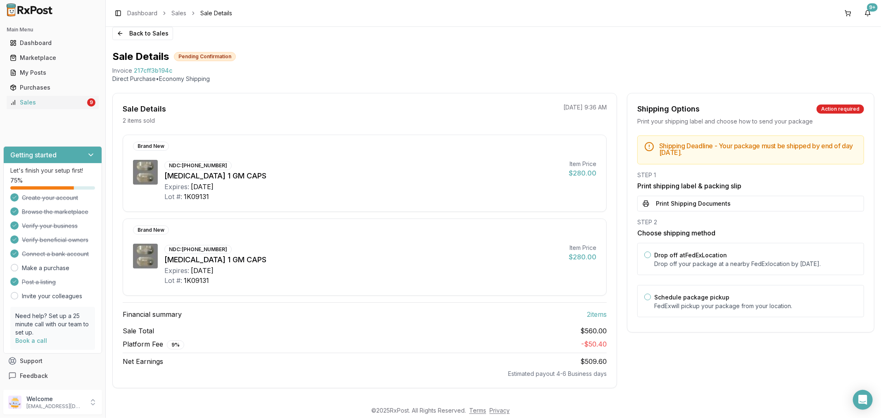
click at [736, 203] on button "Print Shipping Documents" at bounding box center [750, 204] width 227 height 16
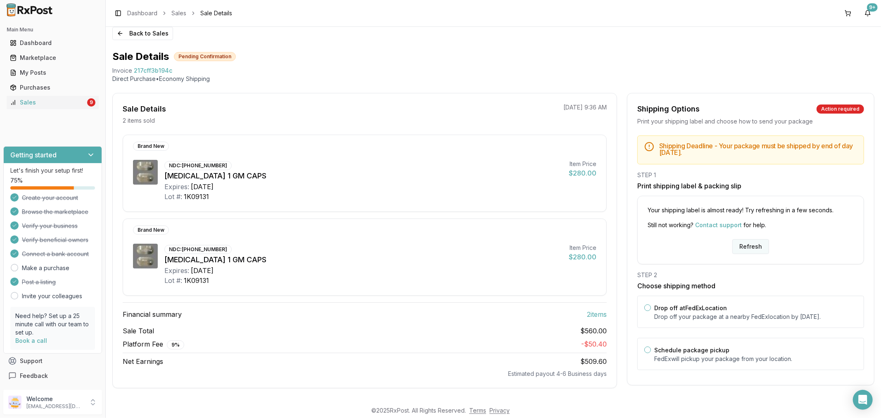
click at [753, 244] on button "Refresh" at bounding box center [750, 246] width 37 height 15
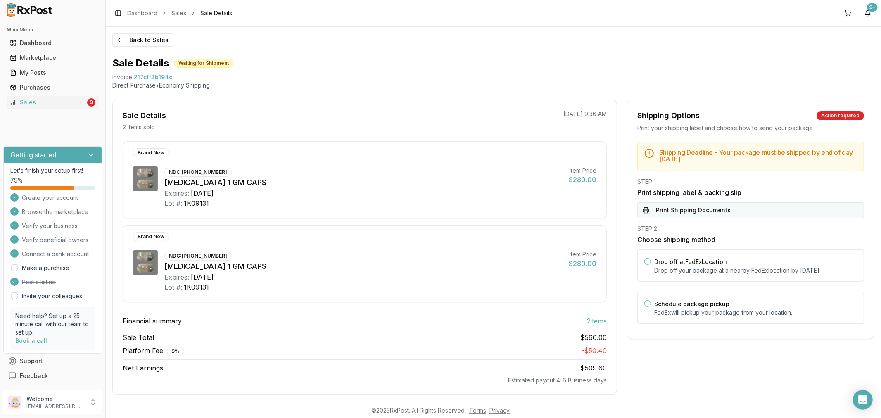
click at [686, 213] on button "Print Shipping Documents" at bounding box center [750, 210] width 227 height 16
click at [63, 97] on link "Sales 9" at bounding box center [53, 102] width 92 height 15
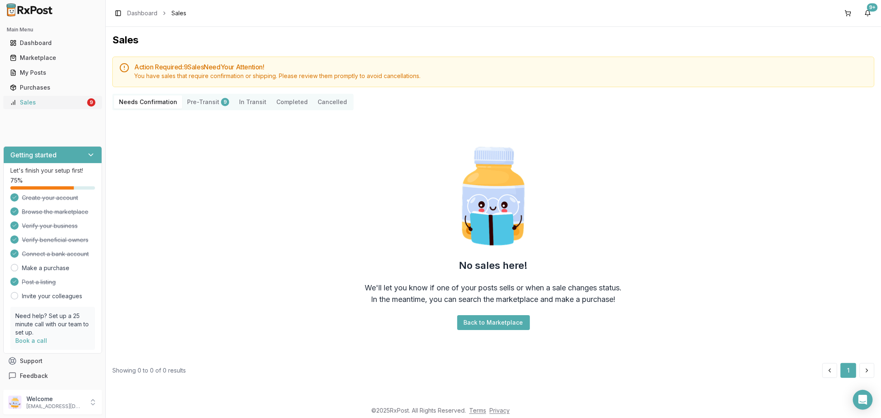
click at [69, 105] on div "Sales" at bounding box center [48, 102] width 76 height 8
click at [40, 107] on link "Sales 9" at bounding box center [53, 102] width 92 height 15
